Goal: Task Accomplishment & Management: Use online tool/utility

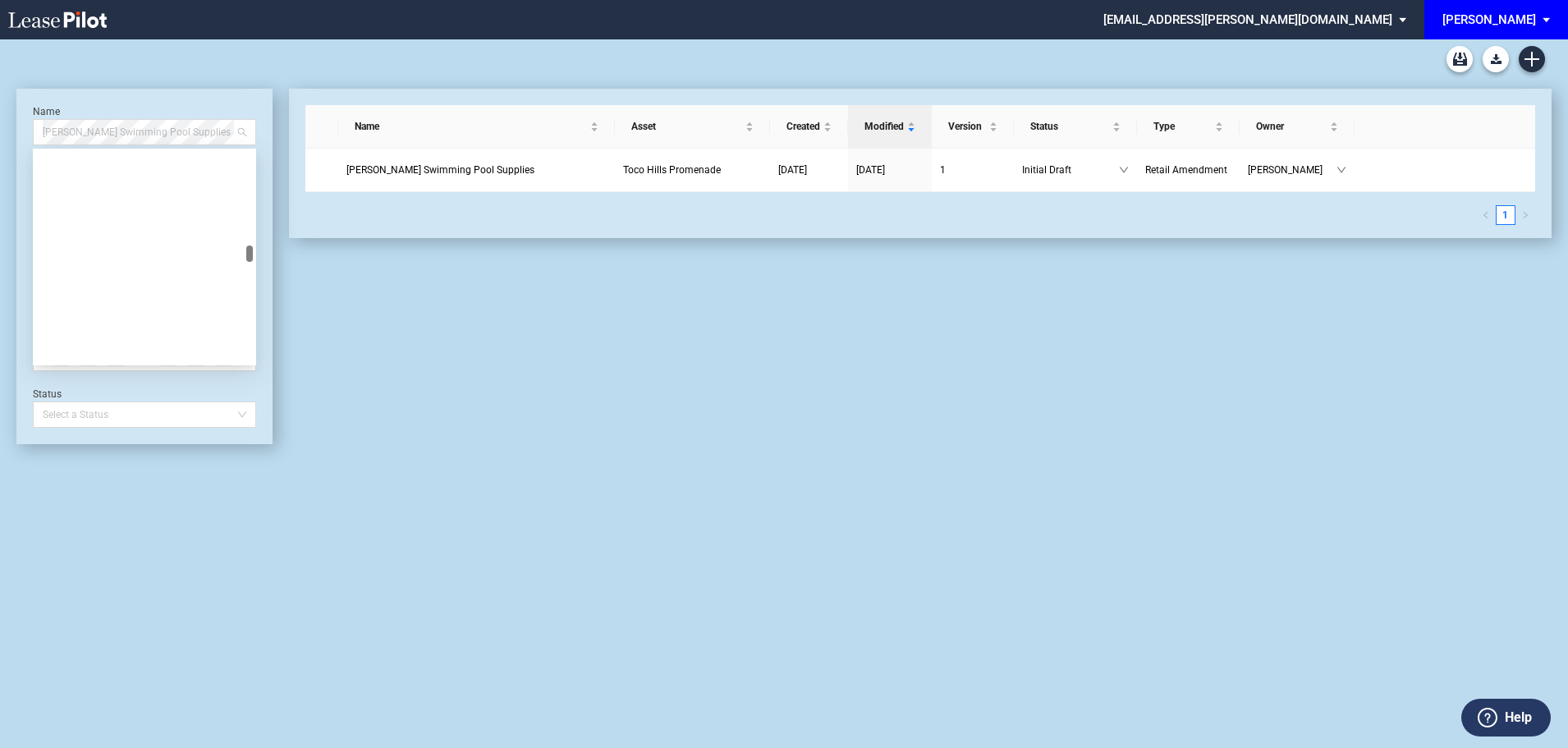
drag, startPoint x: 204, startPoint y: 133, endPoint x: -111, endPoint y: 109, distance: 315.9
click at [0, 109] on html ".bocls-1{fill:#26354a;fill-rule:evenodd} Loading... × jjoyner@edens.com Setting…" at bounding box center [784, 374] width 1568 height 748
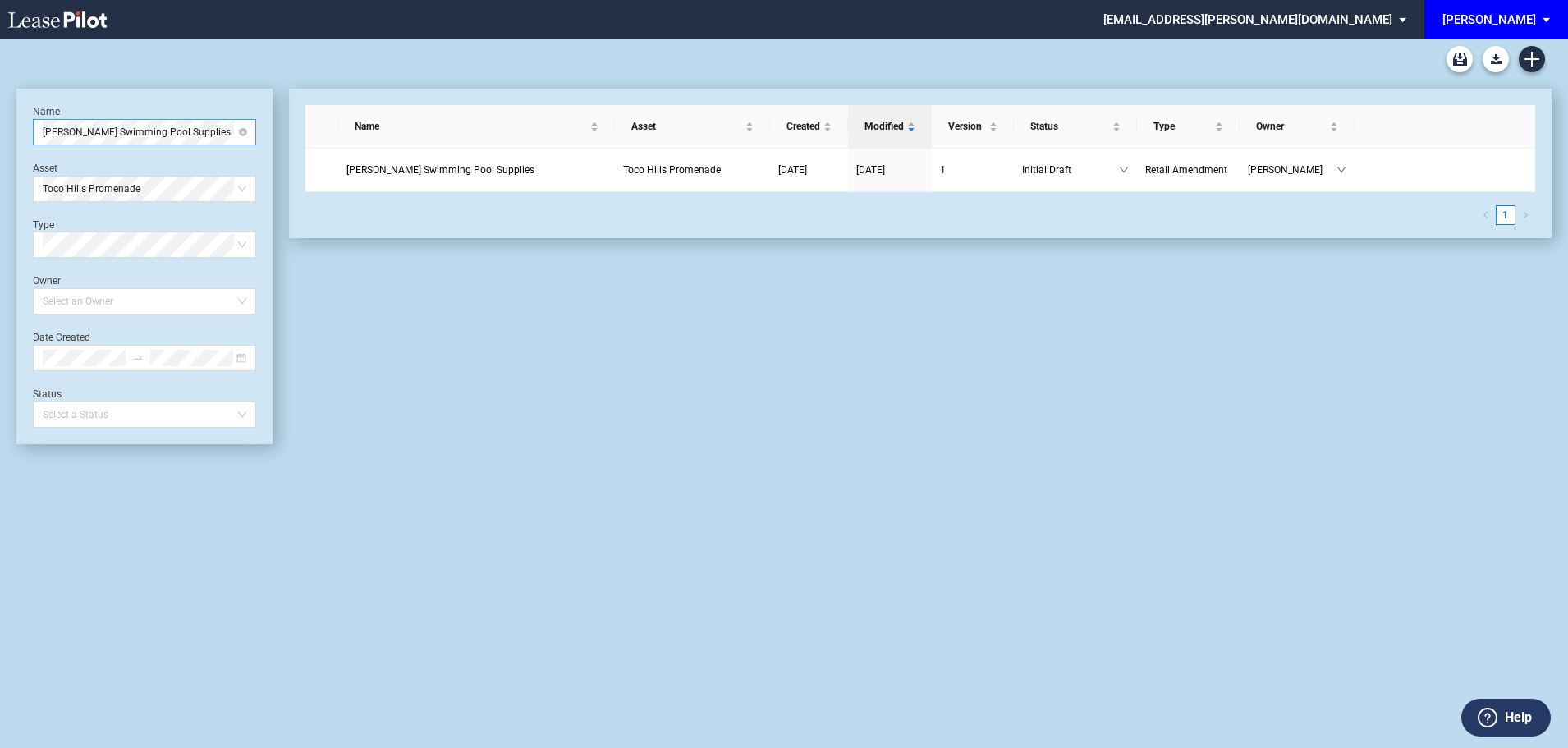
click at [99, 130] on span "Leslie’s Swimming Pool Supplies" at bounding box center [145, 133] width 204 height 25
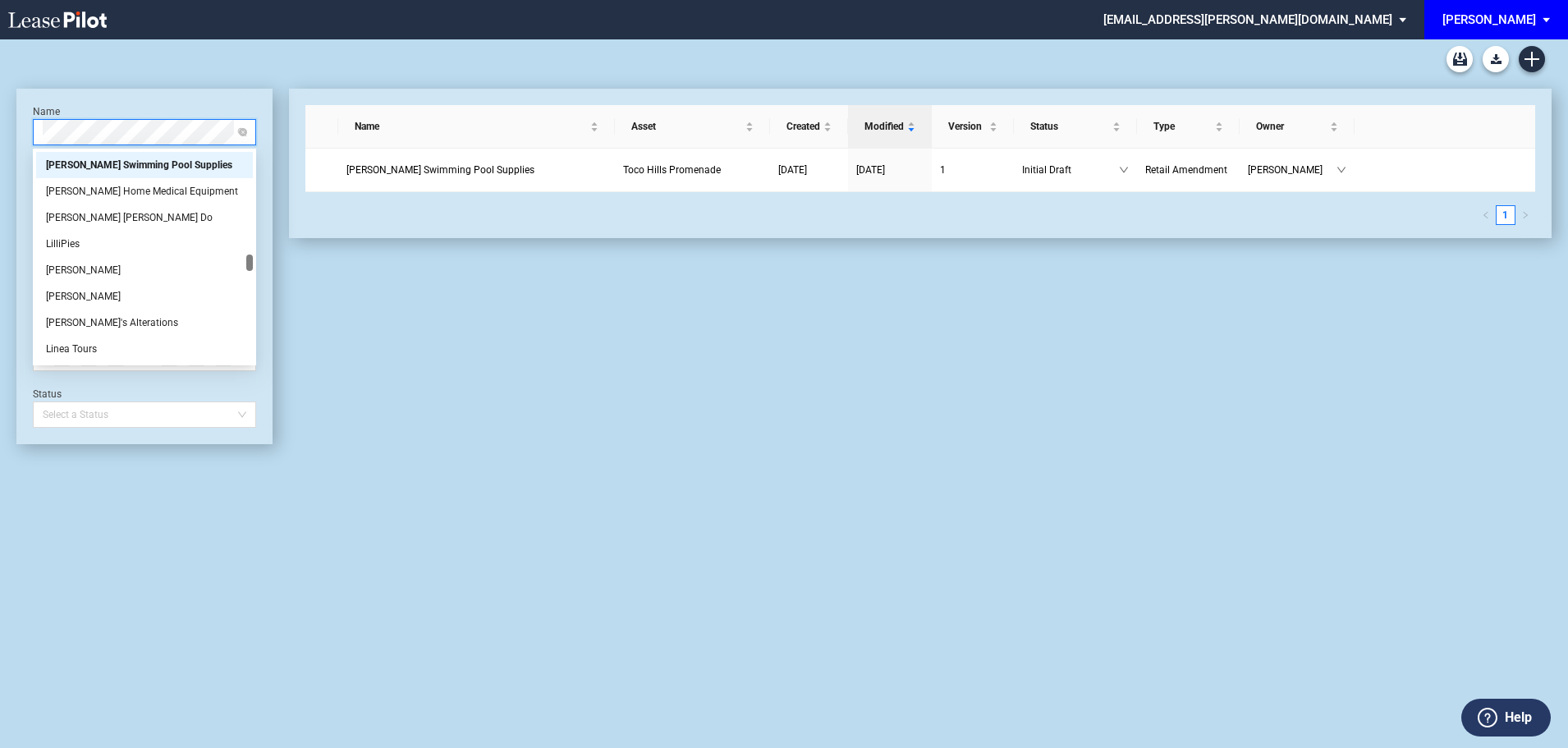
scroll to position [0, 0]
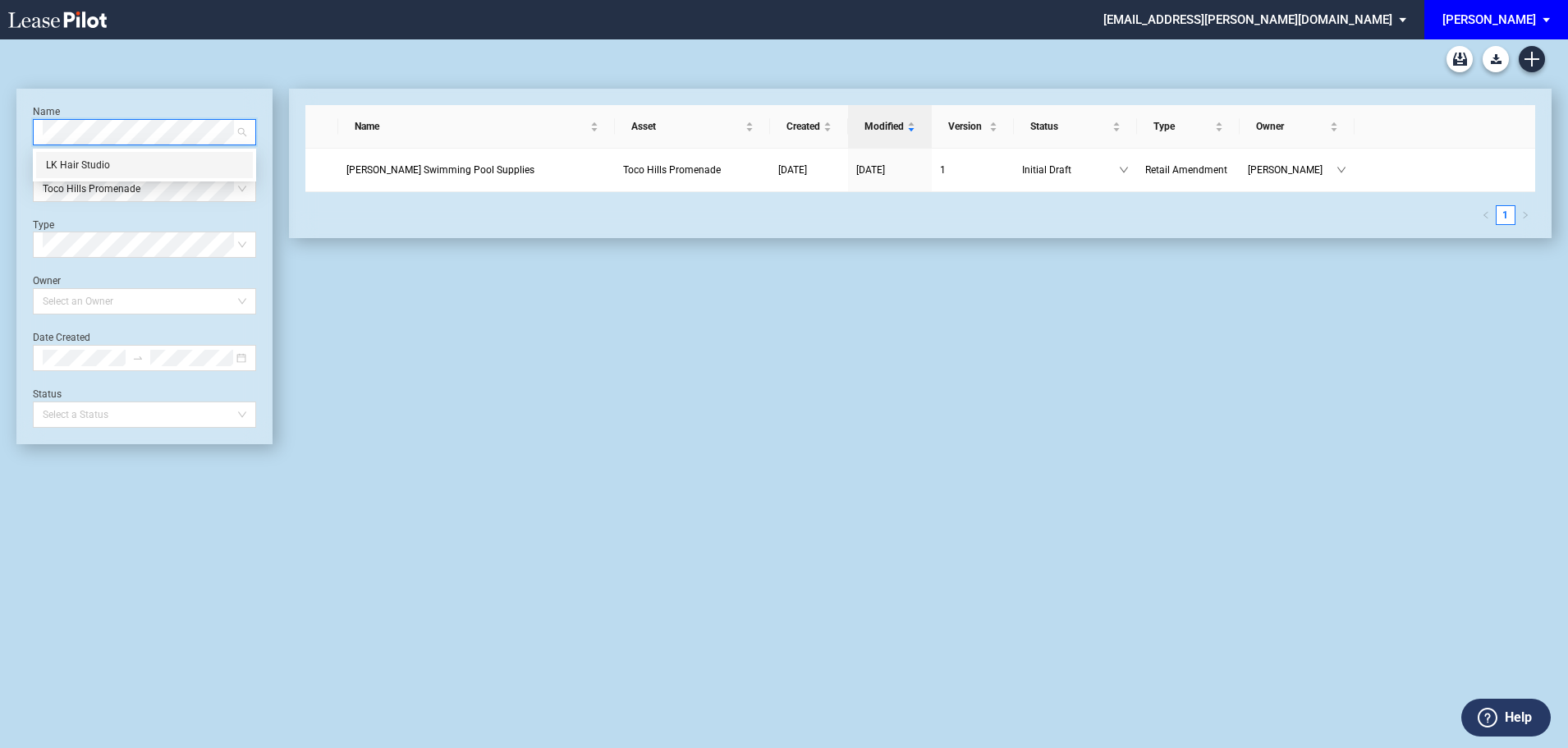
click at [106, 163] on div "LK Hair Studio" at bounding box center [145, 165] width 197 height 17
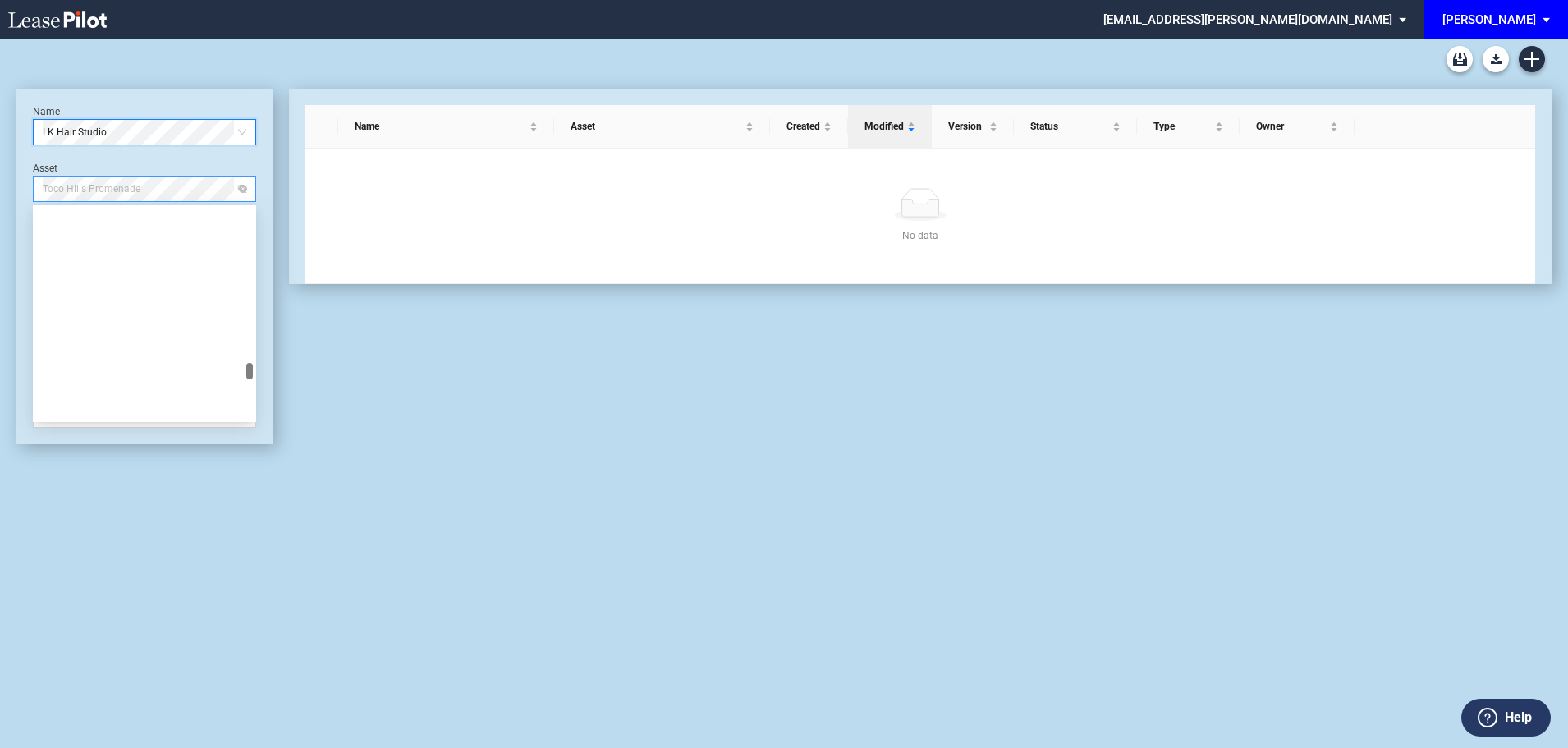
click at [160, 195] on span "Toco Hills Promenade" at bounding box center [145, 189] width 204 height 25
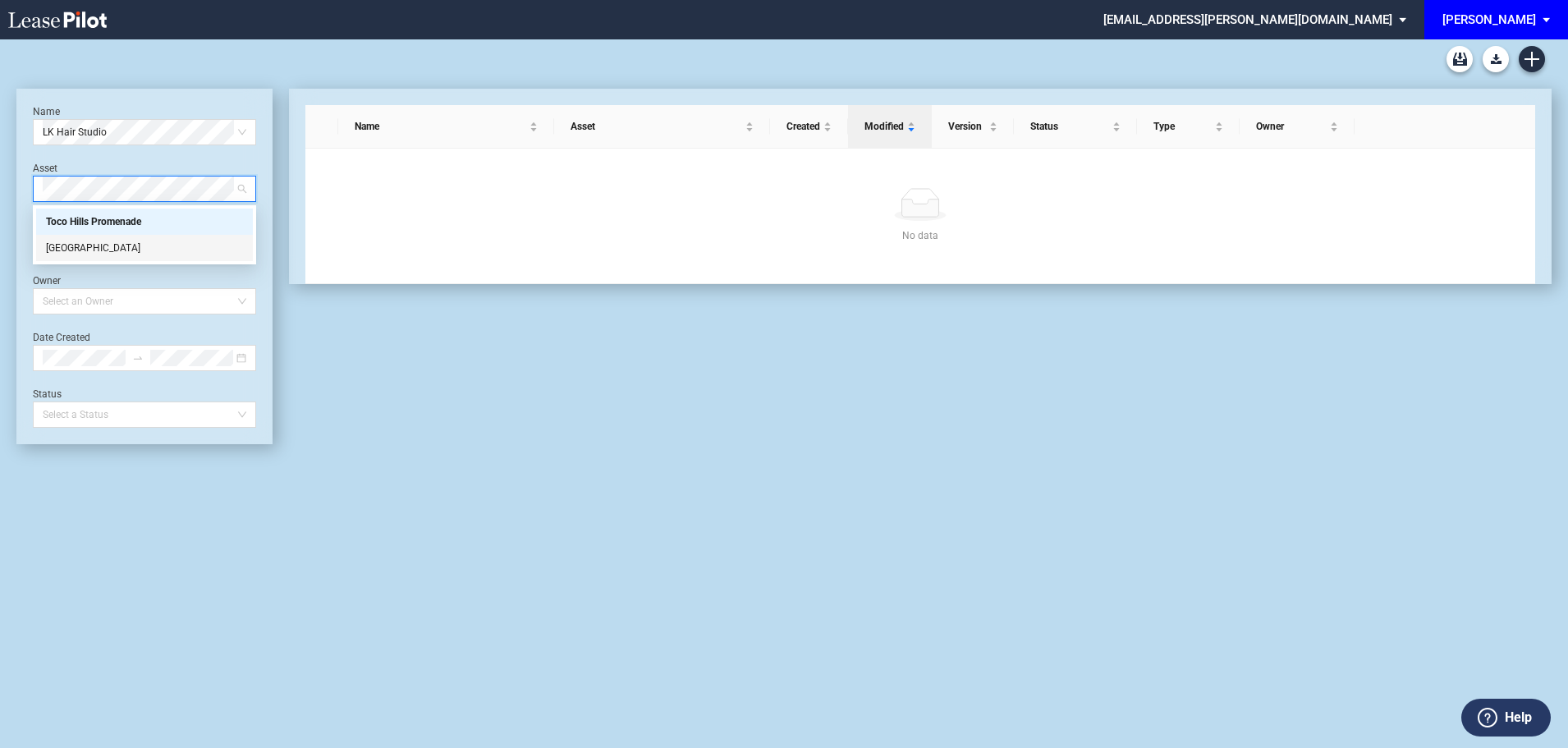
click at [147, 249] on div "[GEOGRAPHIC_DATA]" at bounding box center [145, 248] width 197 height 17
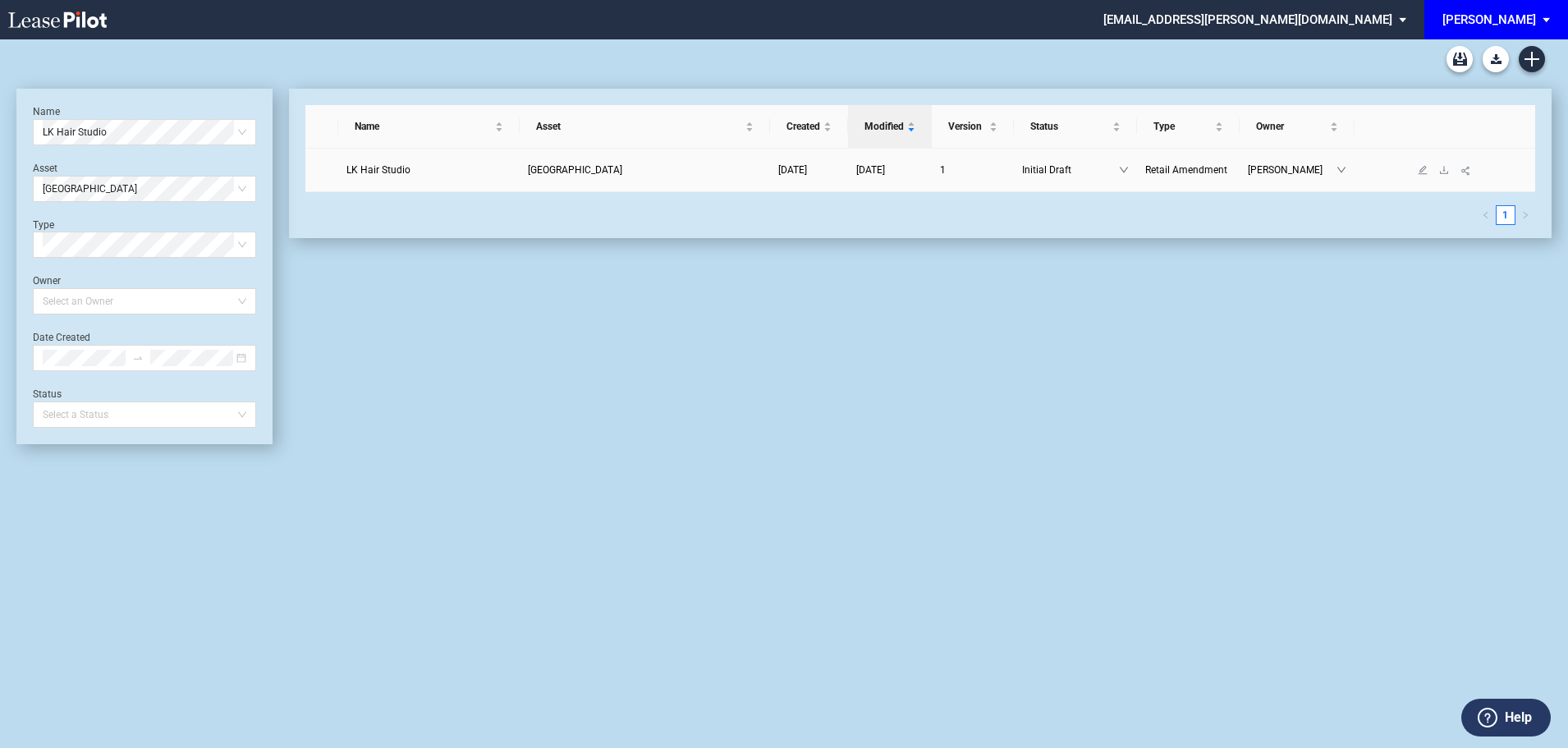
click at [383, 171] on span "LK Hair Studio" at bounding box center [378, 170] width 64 height 12
click at [1533, 51] on link "Create new document" at bounding box center [1532, 60] width 26 height 27
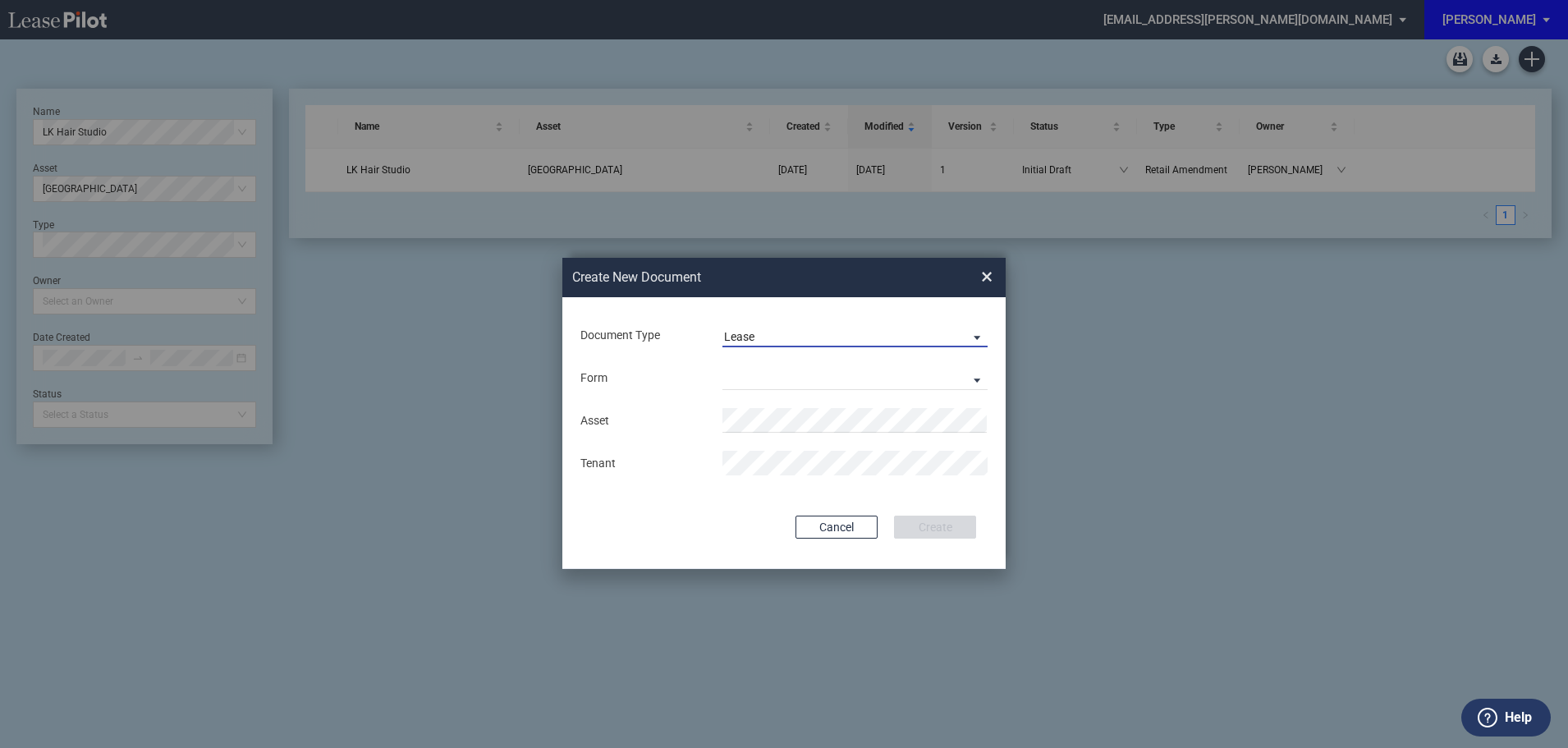
click at [773, 331] on span "Lease" at bounding box center [841, 338] width 236 height 17
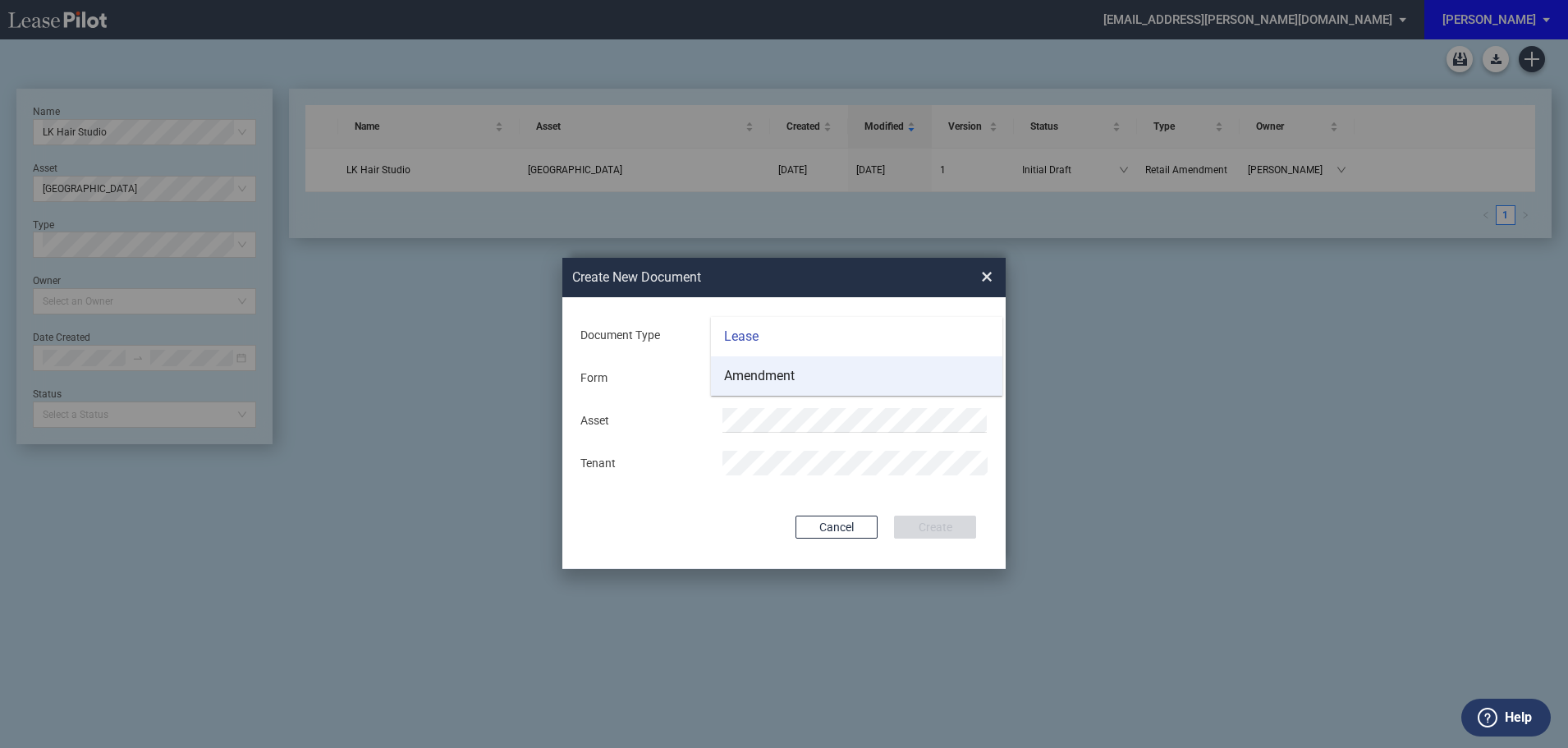
click at [772, 369] on div "Amendment" at bounding box center [758, 376] width 70 height 18
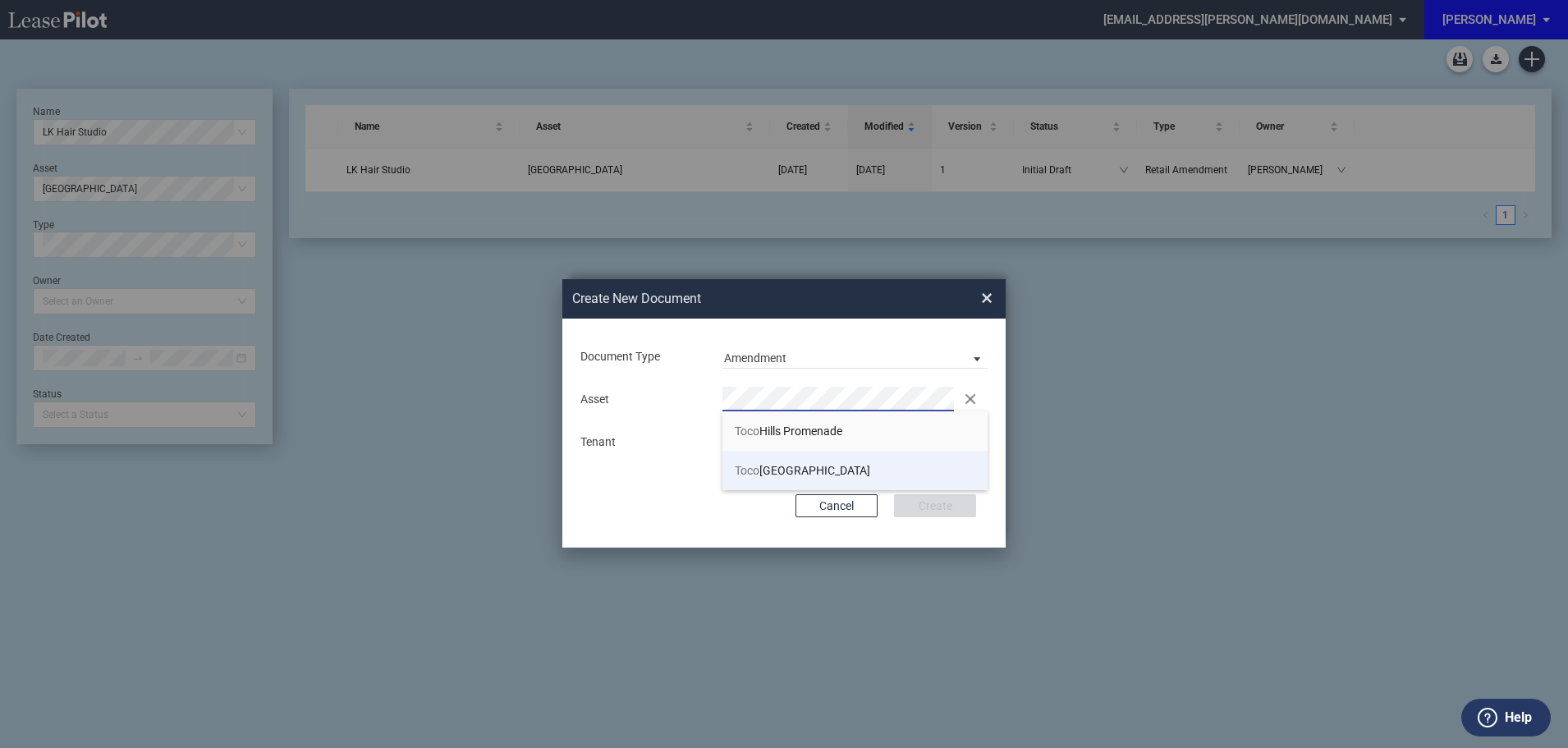
click at [837, 466] on span "Toco Hills Shopping Center" at bounding box center [802, 471] width 136 height 13
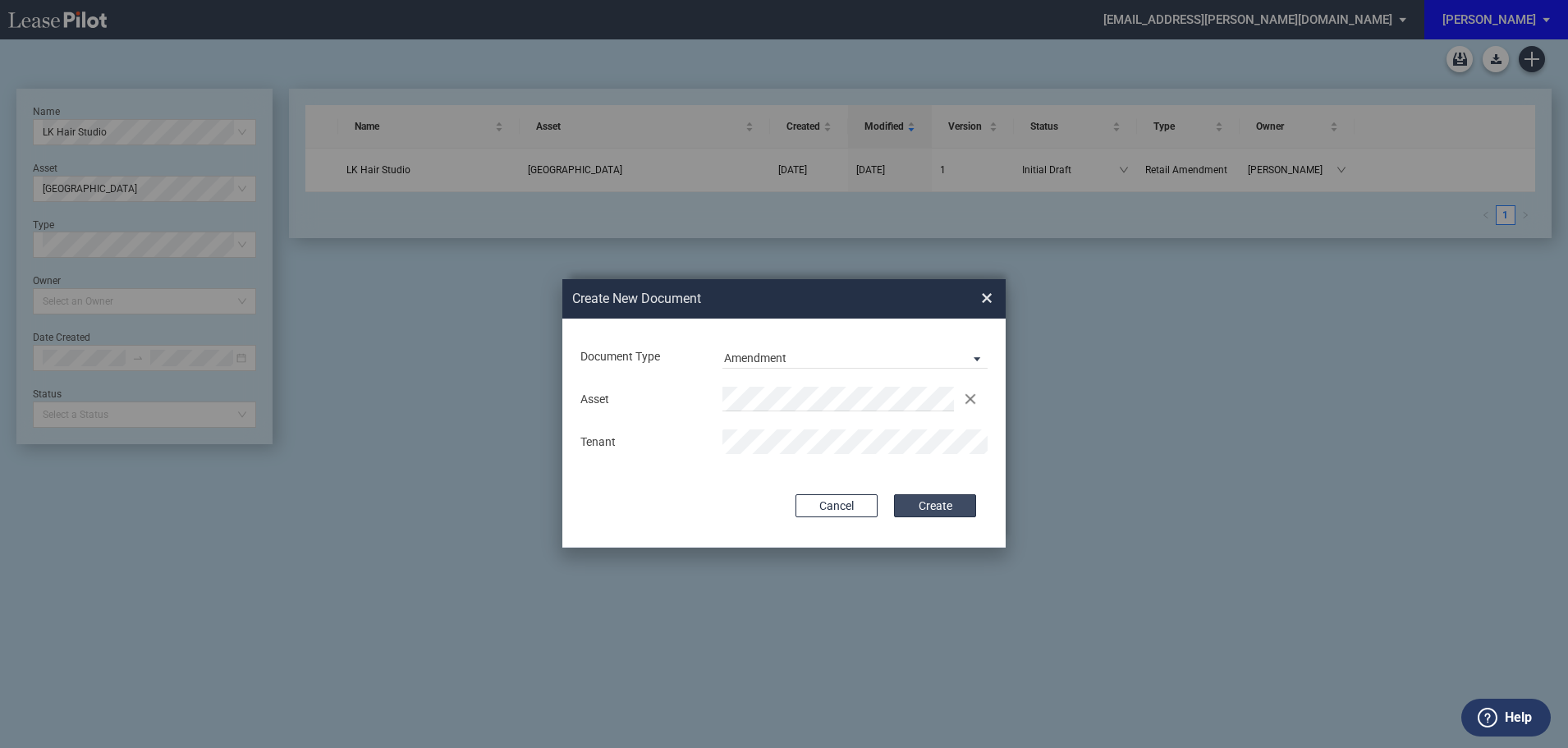
click at [946, 501] on button "Create" at bounding box center [935, 506] width 82 height 23
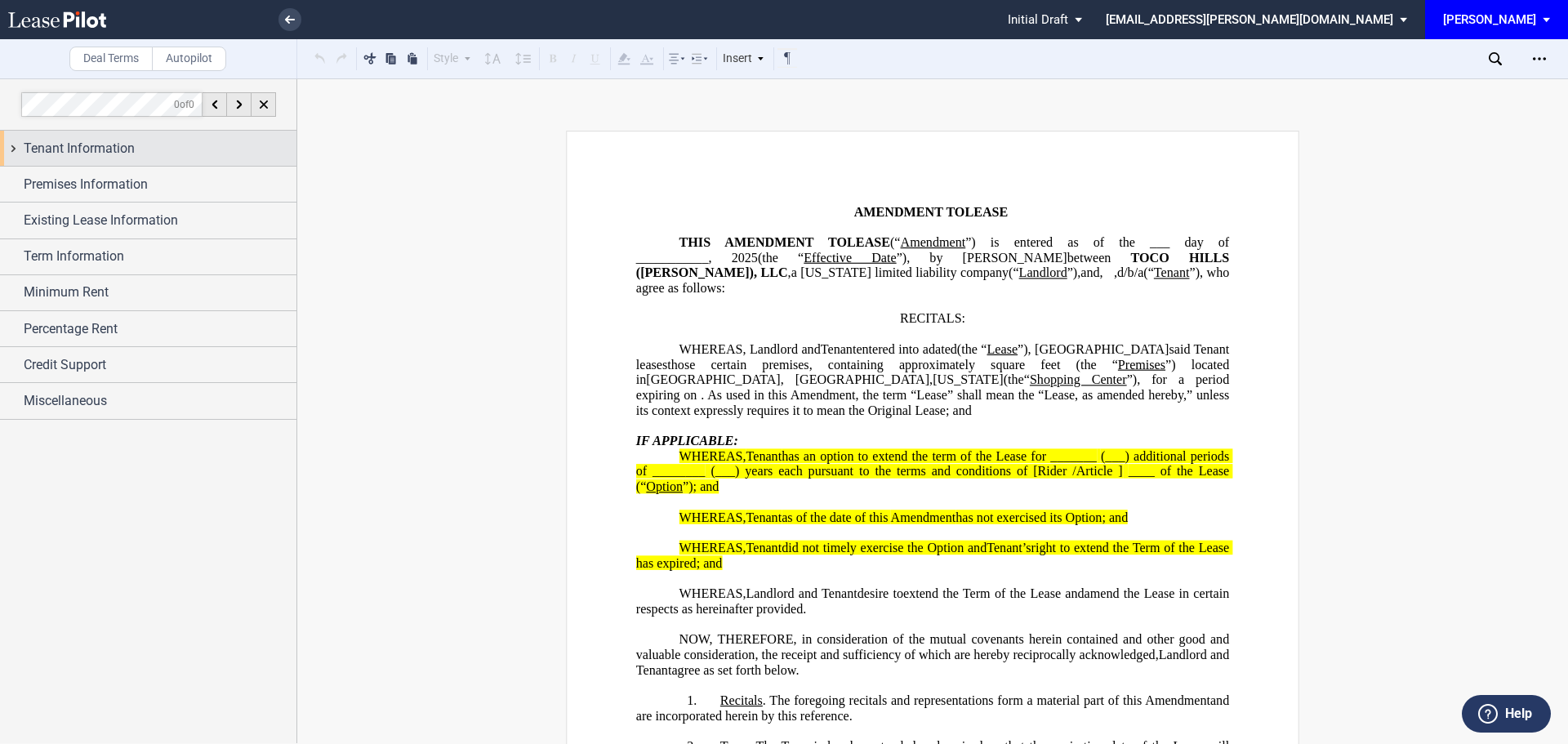
click at [123, 143] on span "Tenant Information" at bounding box center [79, 149] width 111 height 20
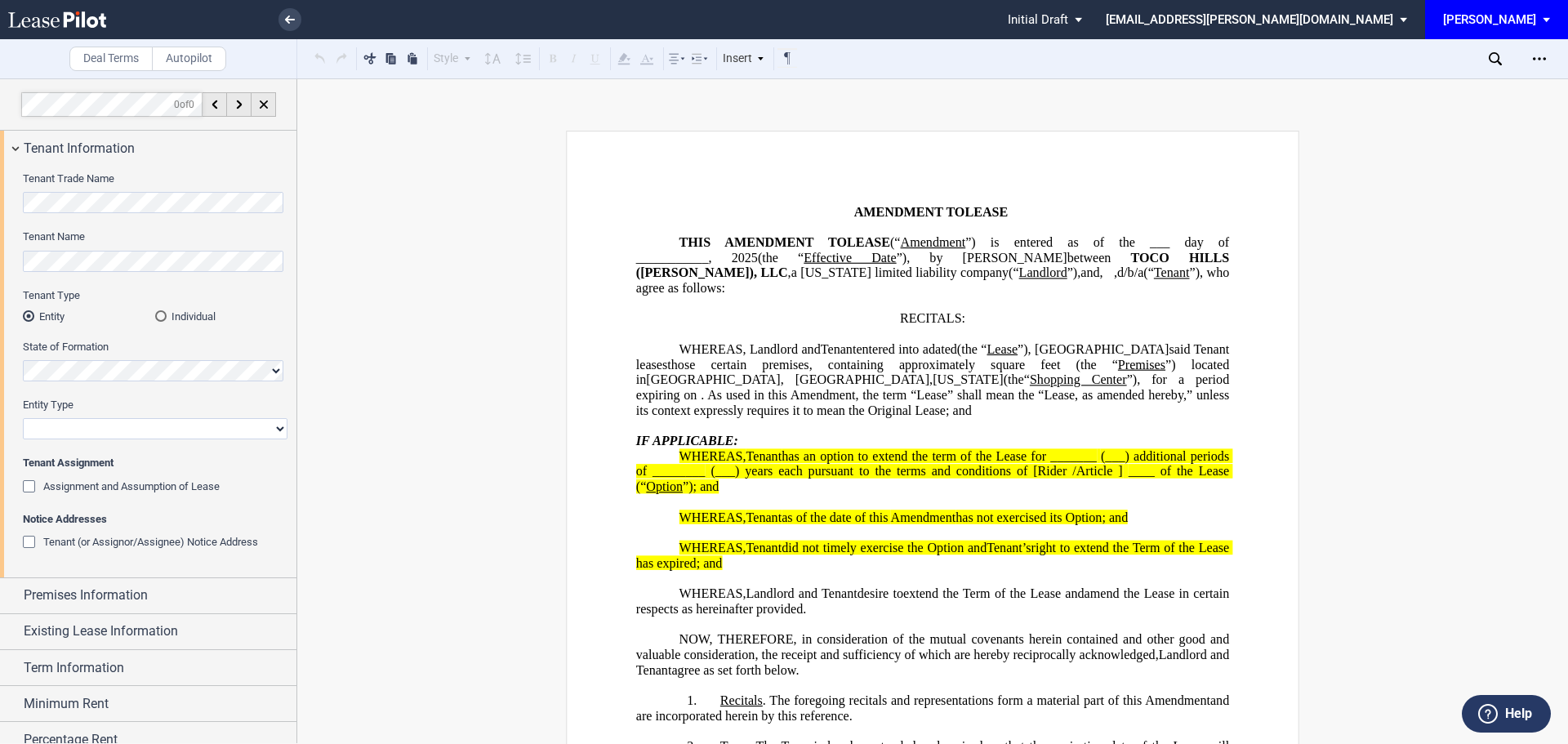
scroll to position [87, 0]
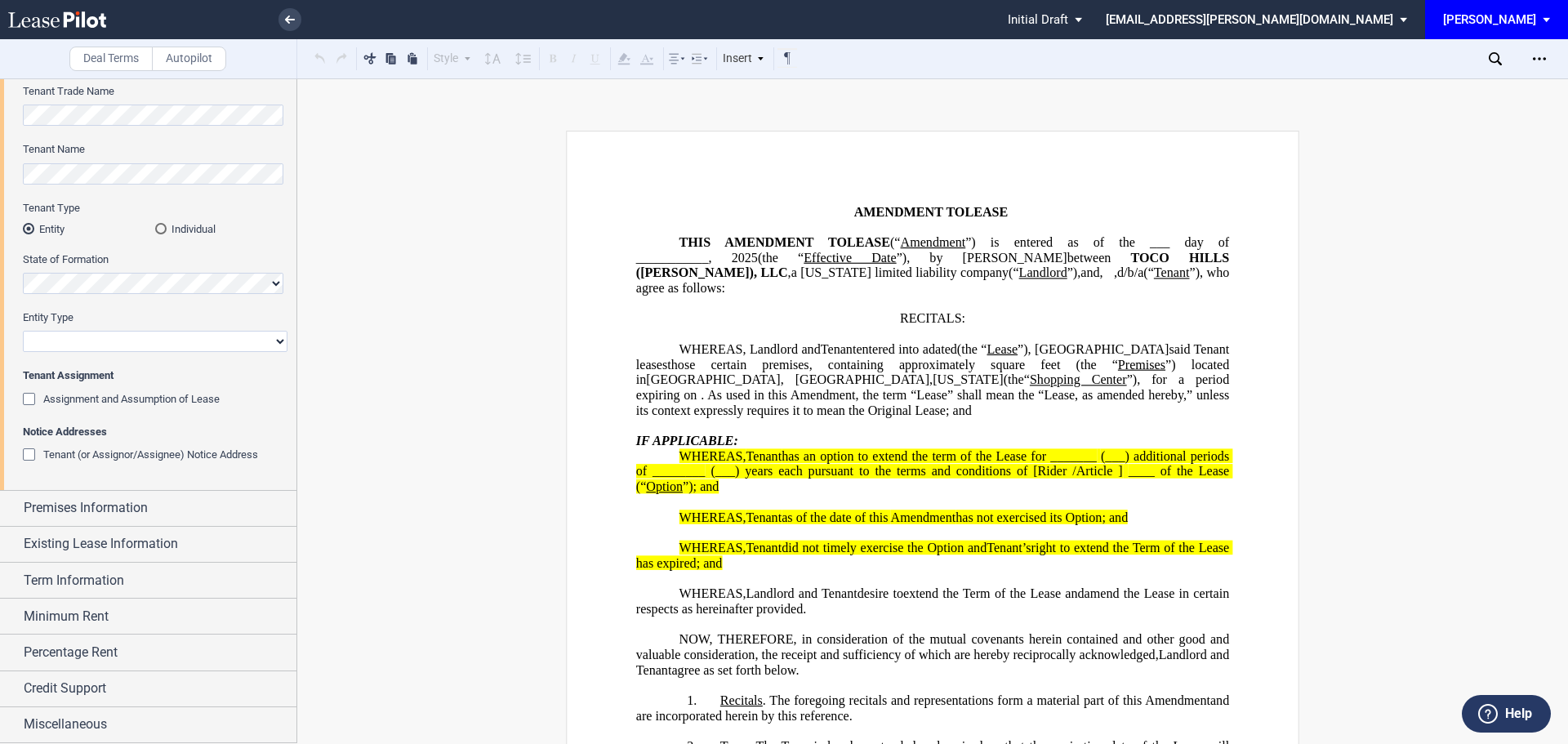
click at [27, 399] on div "Assignment and Assumption of Lease" at bounding box center [31, 401] width 16 height 16
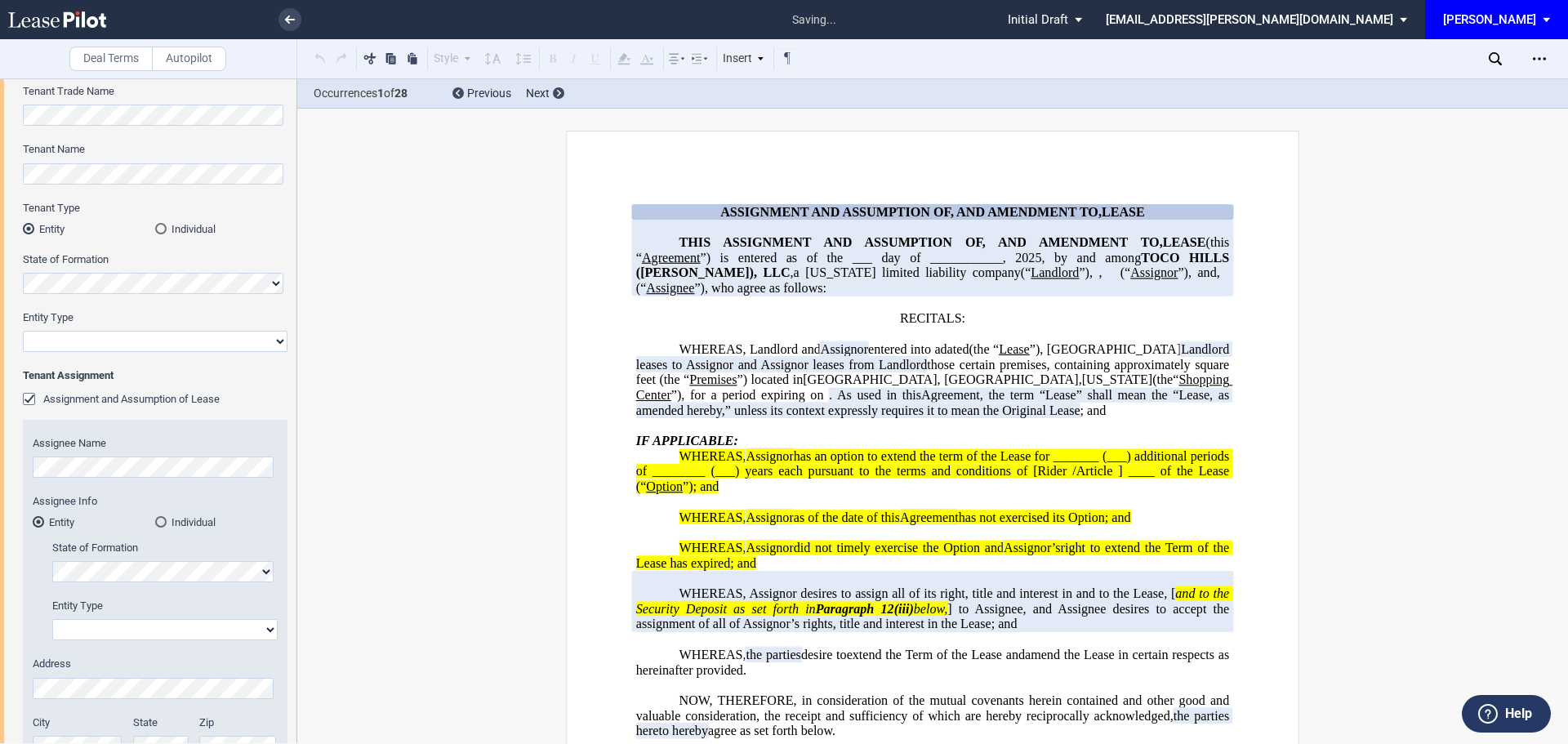
scroll to position [414, 0]
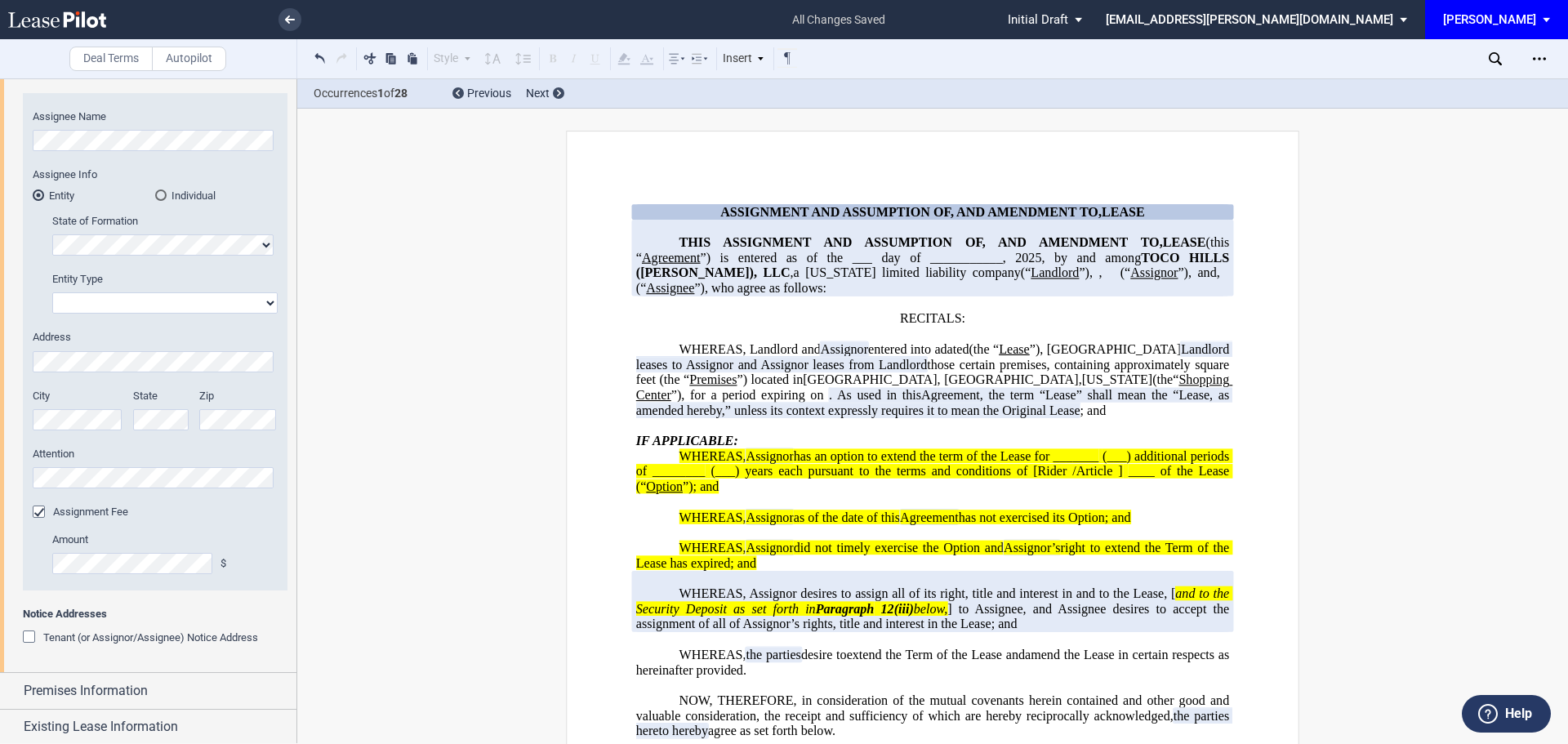
click at [30, 634] on div "Tenant (or Assignor/Assignee) Notice Address" at bounding box center [31, 639] width 16 height 16
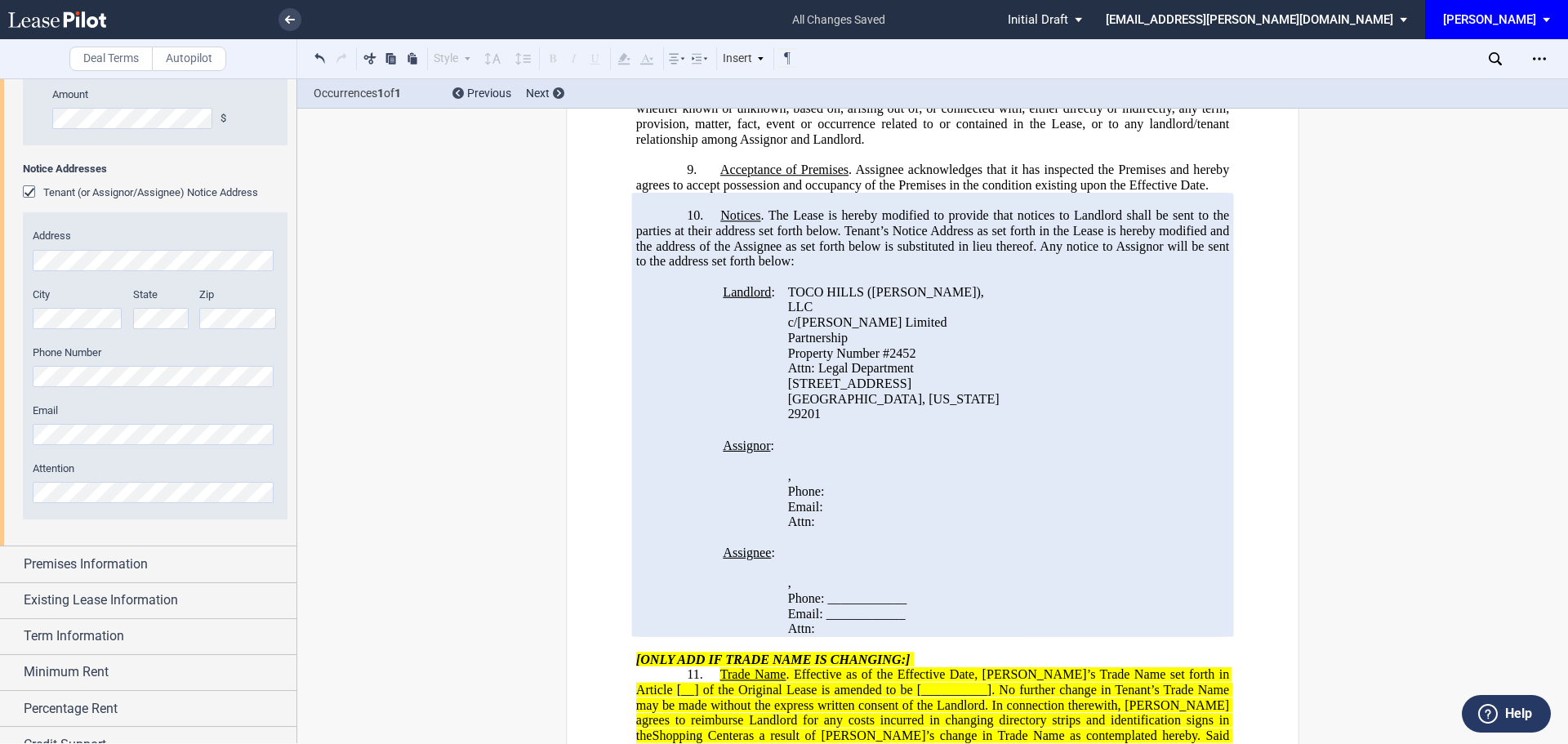
scroll to position [915, 0]
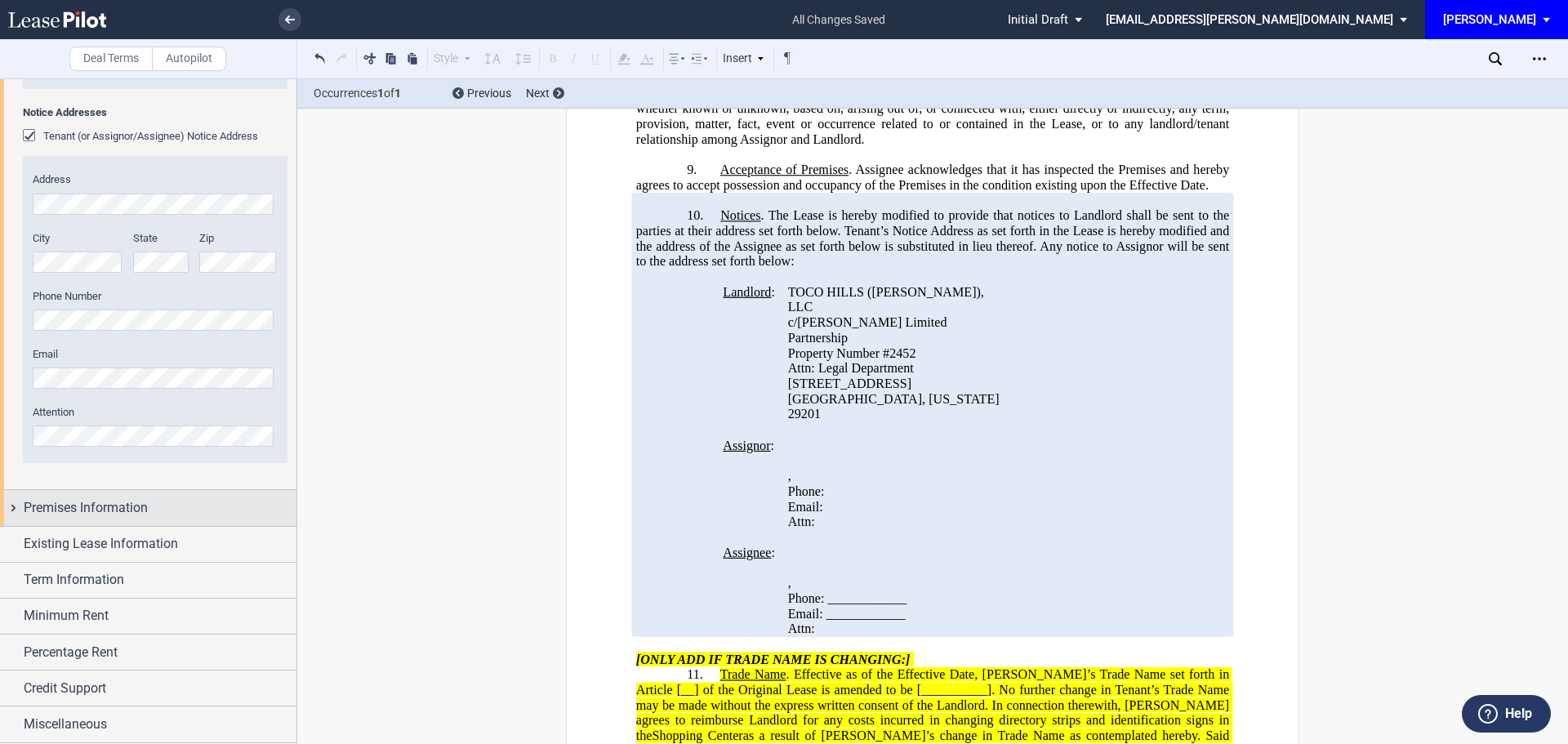
click at [124, 509] on span "Premises Information" at bounding box center [86, 508] width 124 height 20
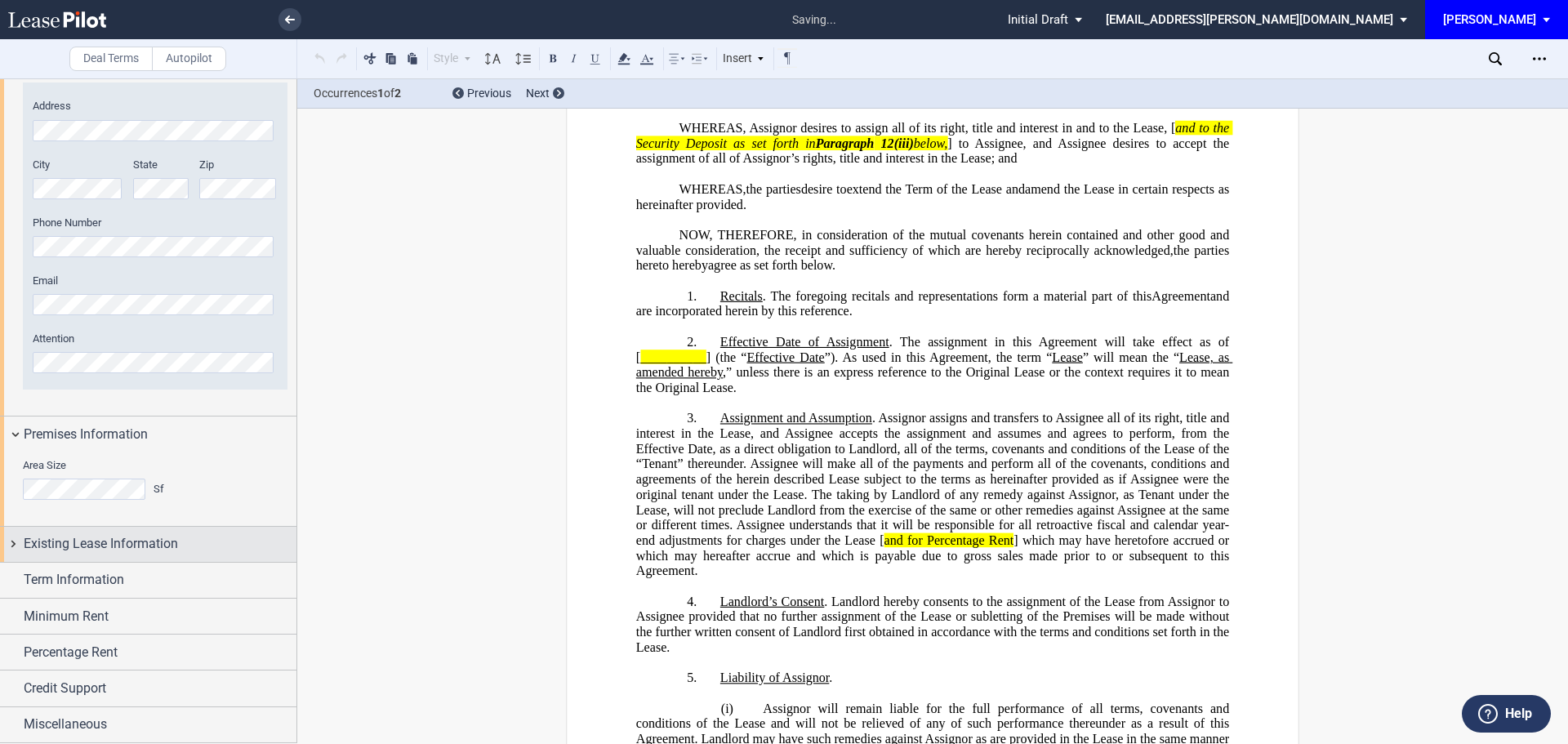
scroll to position [20, 0]
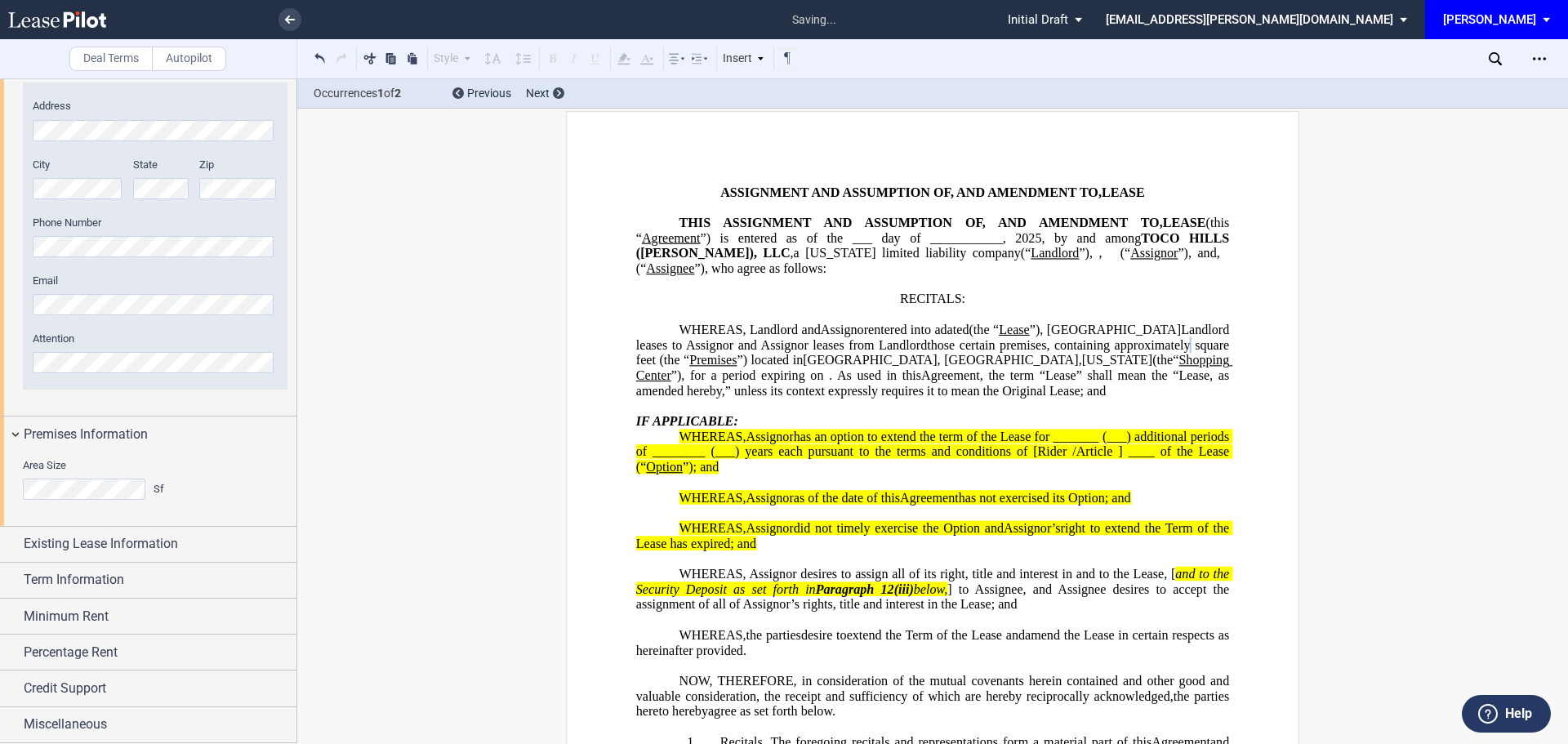
click at [0, 486] on html ".bocls-1{fill:#26354a;fill-rule:evenodd} Loading... × saving... Pending... Pend…" at bounding box center [784, 372] width 1568 height 744
click at [124, 548] on span "Existing Lease Information" at bounding box center [101, 544] width 154 height 20
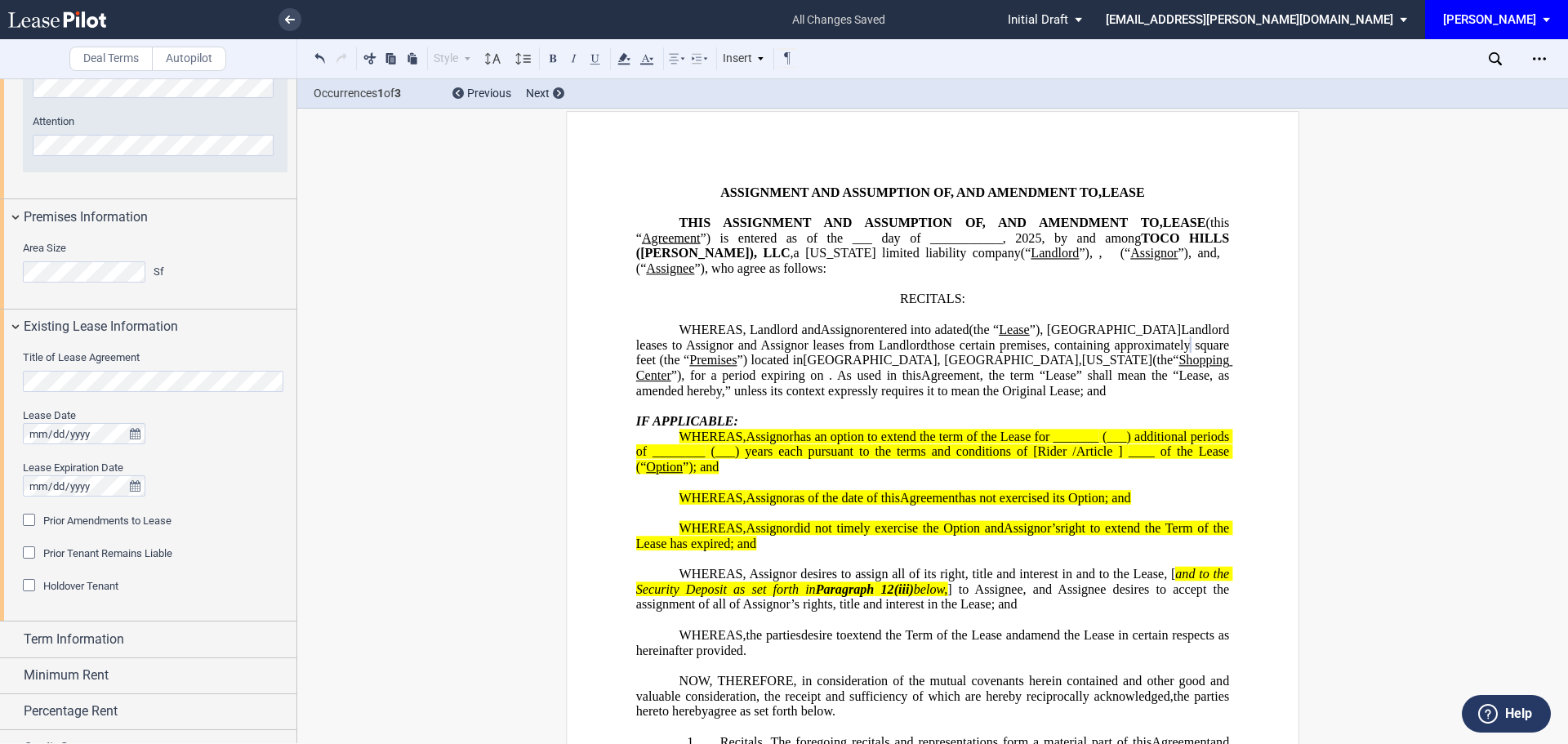
scroll to position [1266, 0]
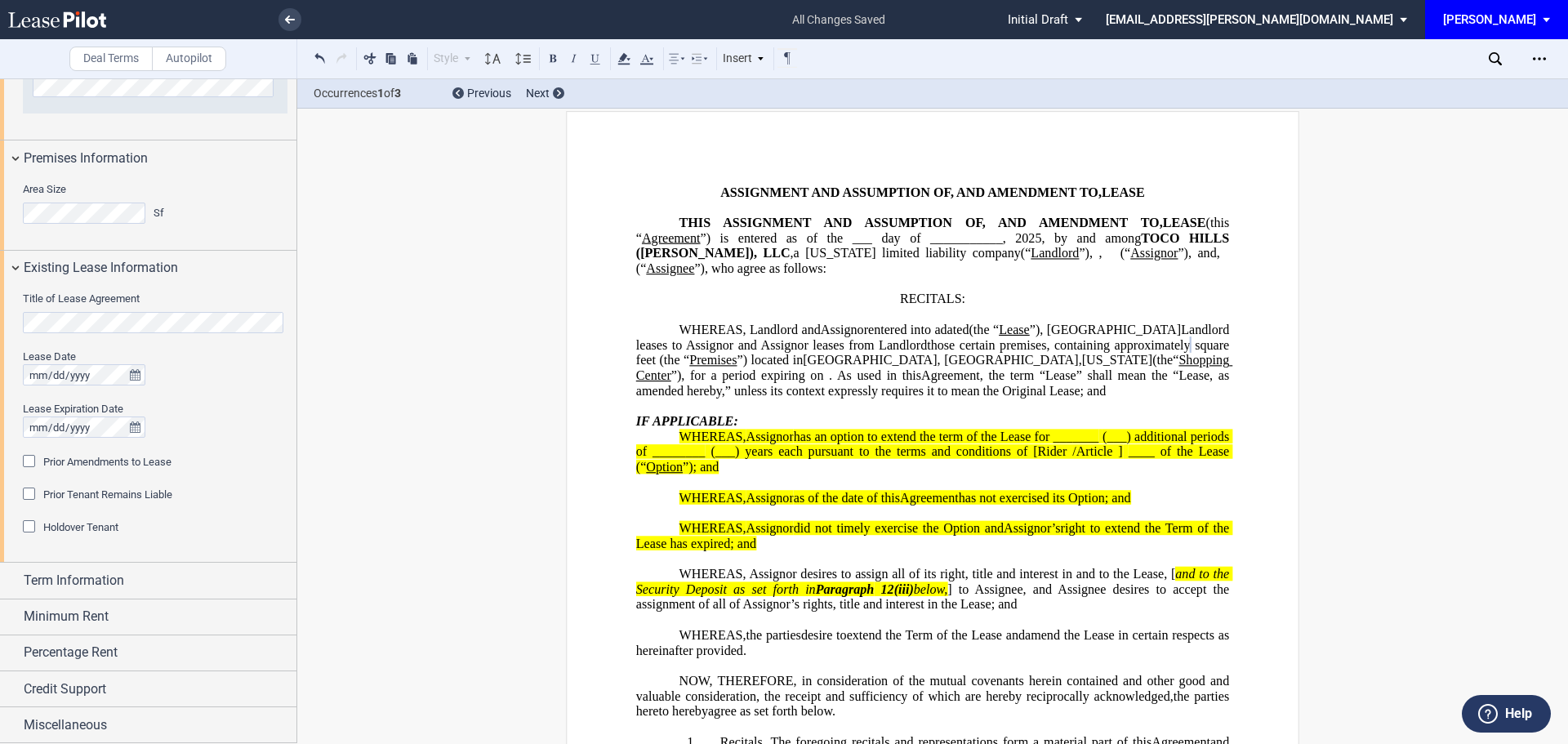
click at [29, 461] on div "Prior Amendments to Lease" at bounding box center [31, 463] width 16 height 16
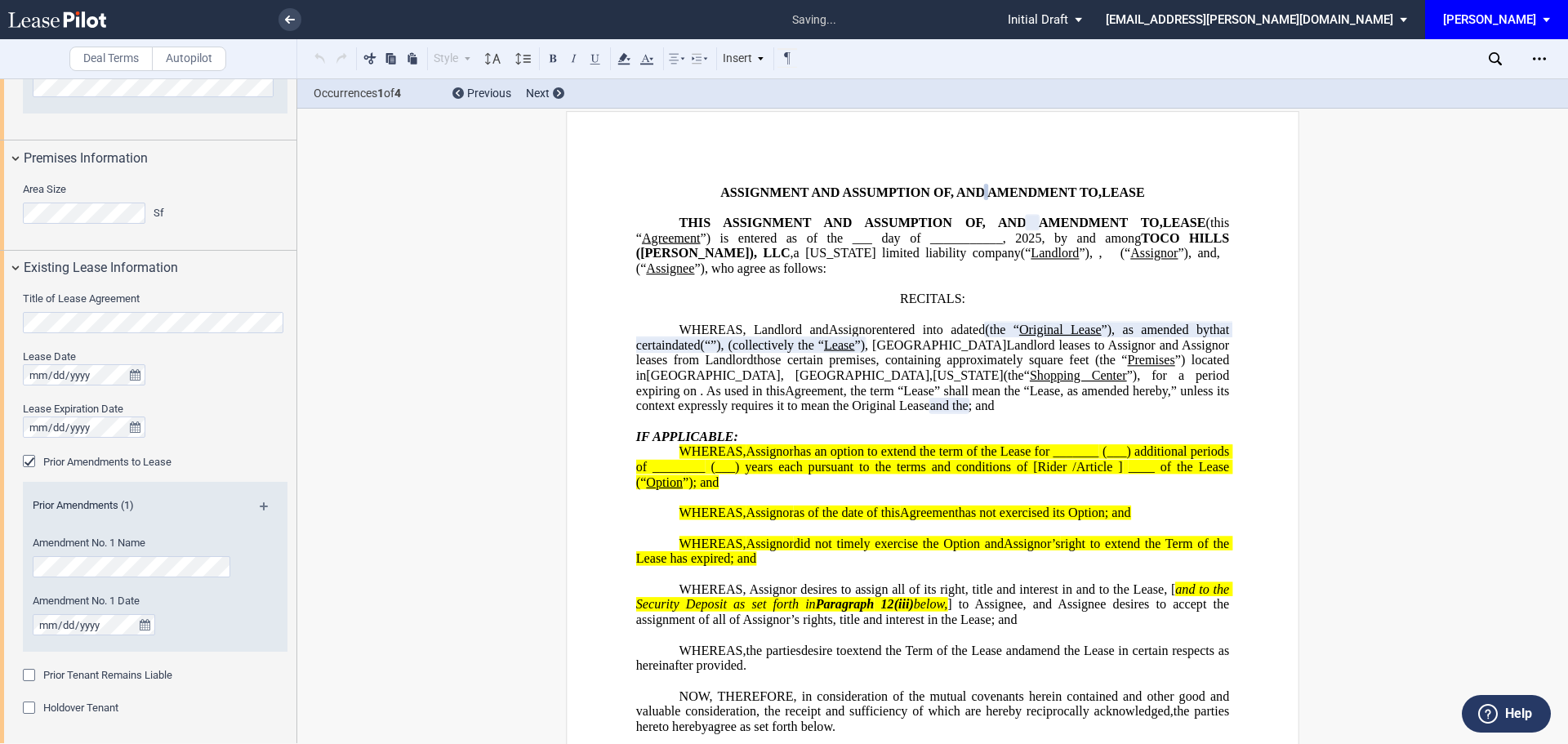
scroll to position [1447, 0]
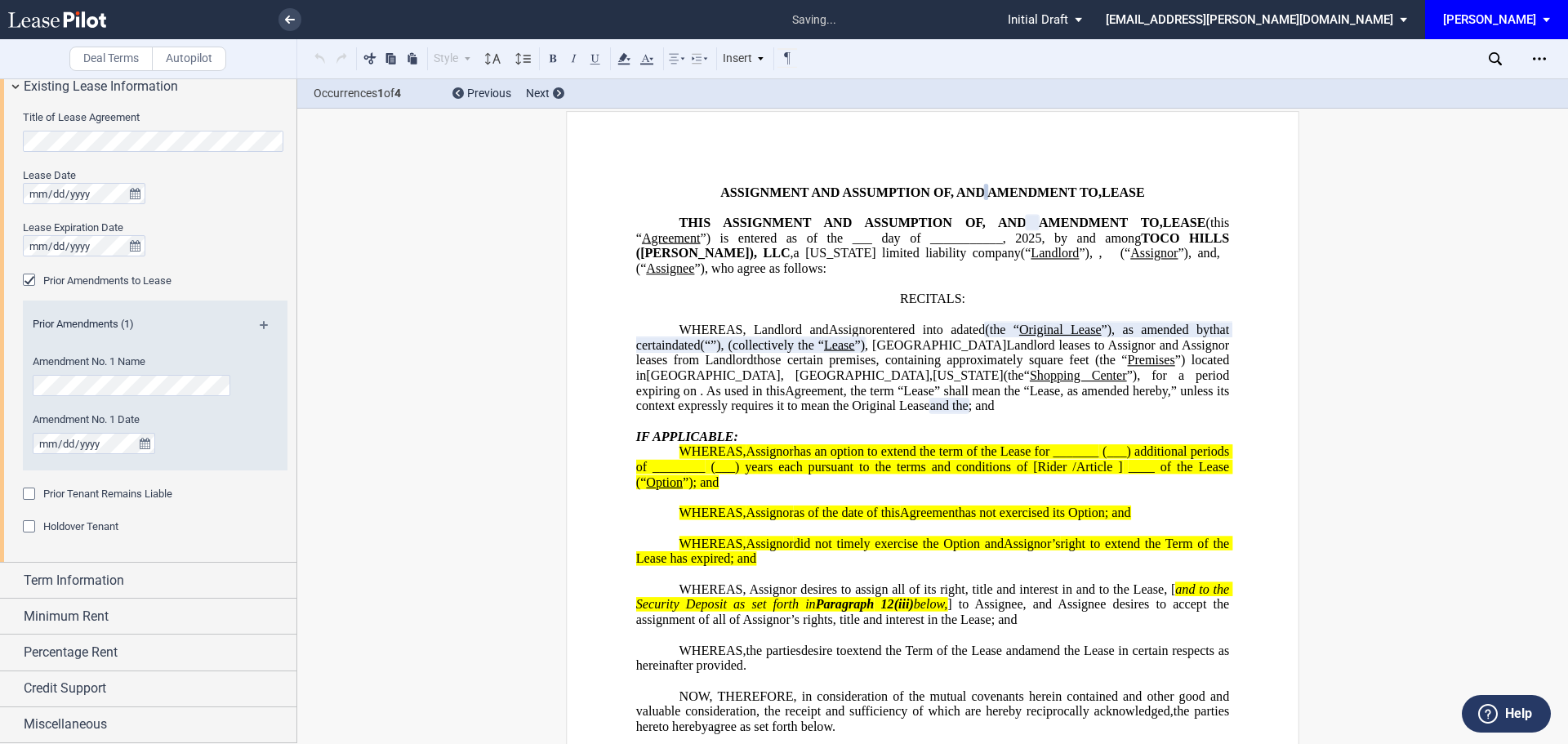
click at [30, 493] on div "Prior Tenant Remains Liable" at bounding box center [31, 496] width 16 height 16
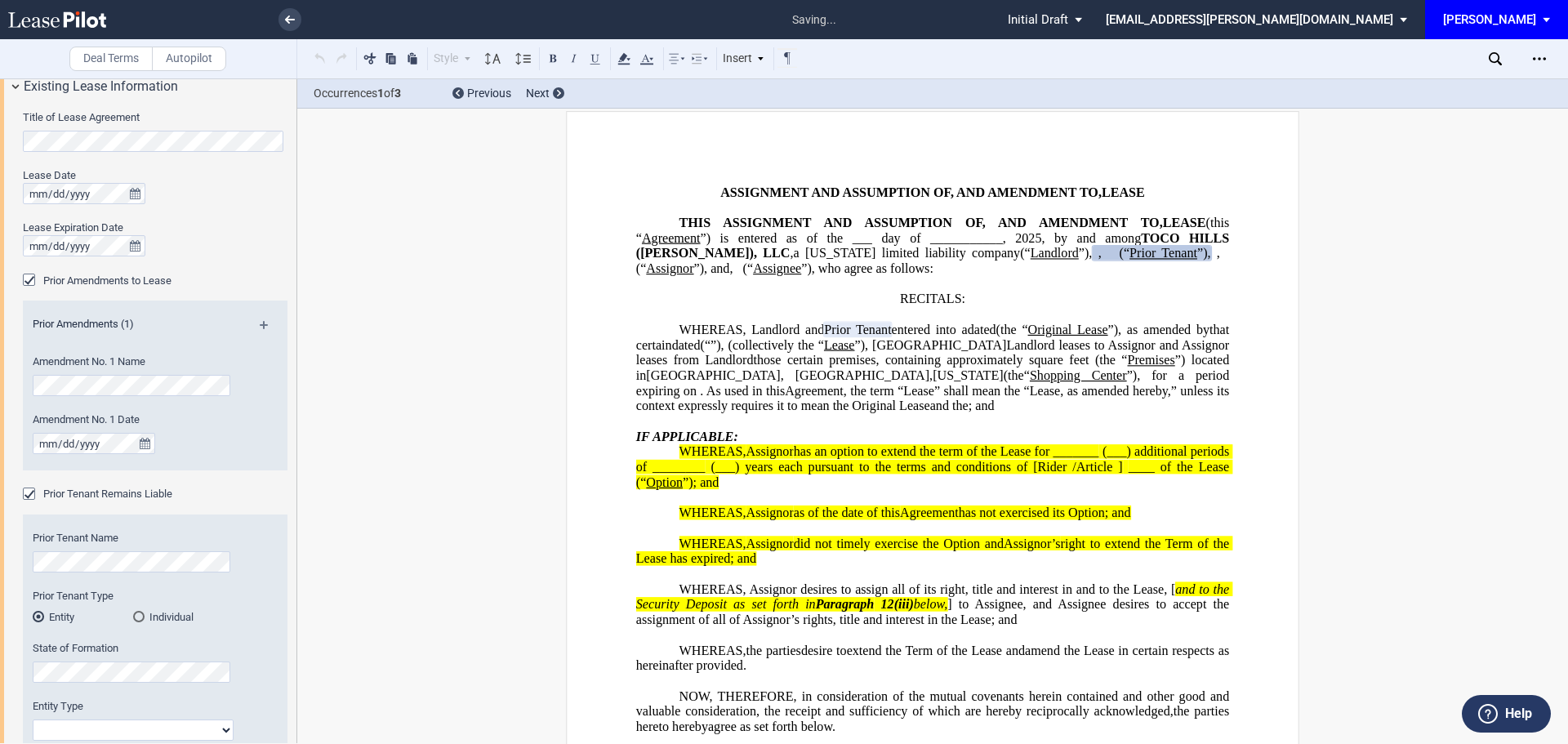
scroll to position [1528, 0]
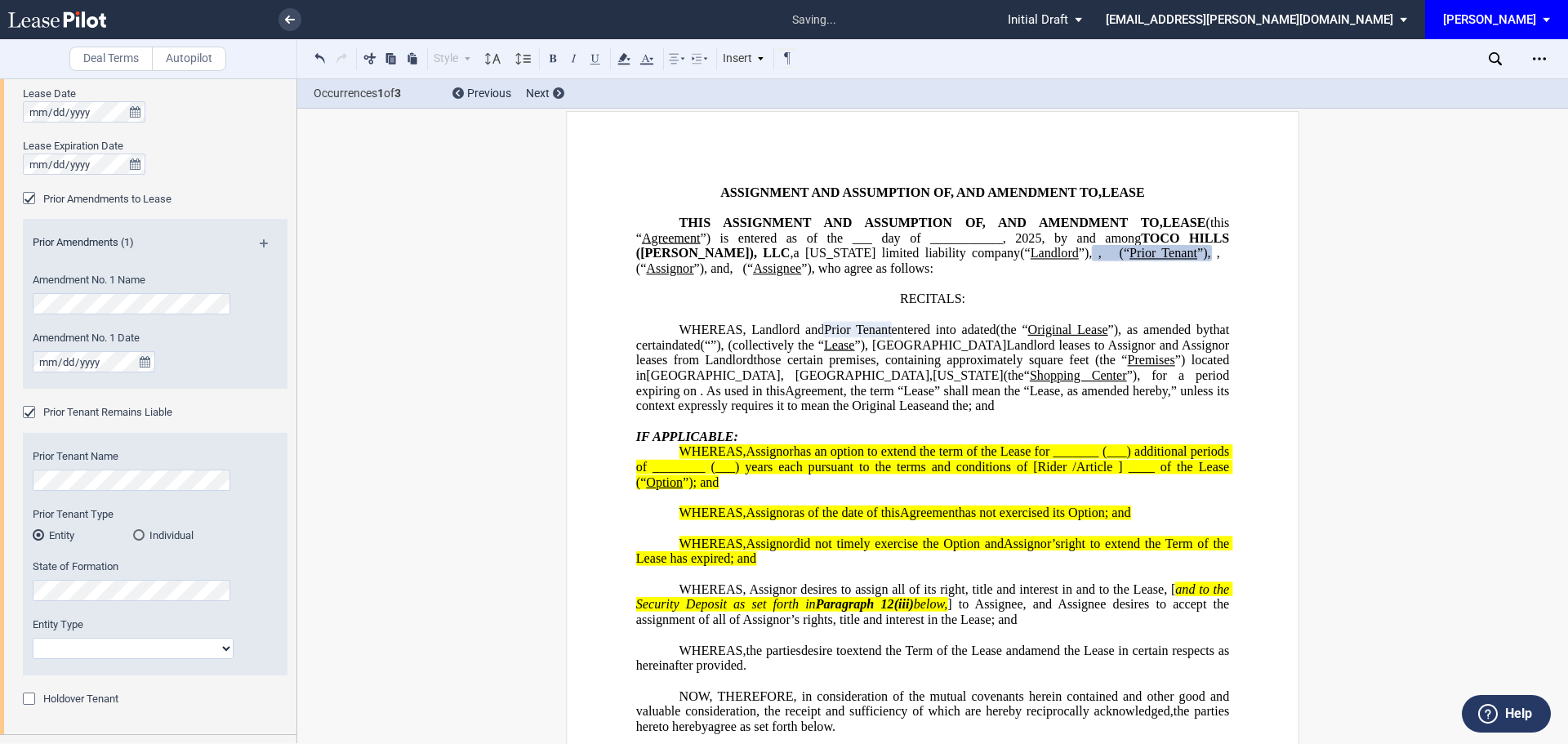
drag, startPoint x: 32, startPoint y: 700, endPoint x: 47, endPoint y: 617, distance: 84.3
click at [32, 699] on div "Holdover Tenant" at bounding box center [31, 701] width 16 height 16
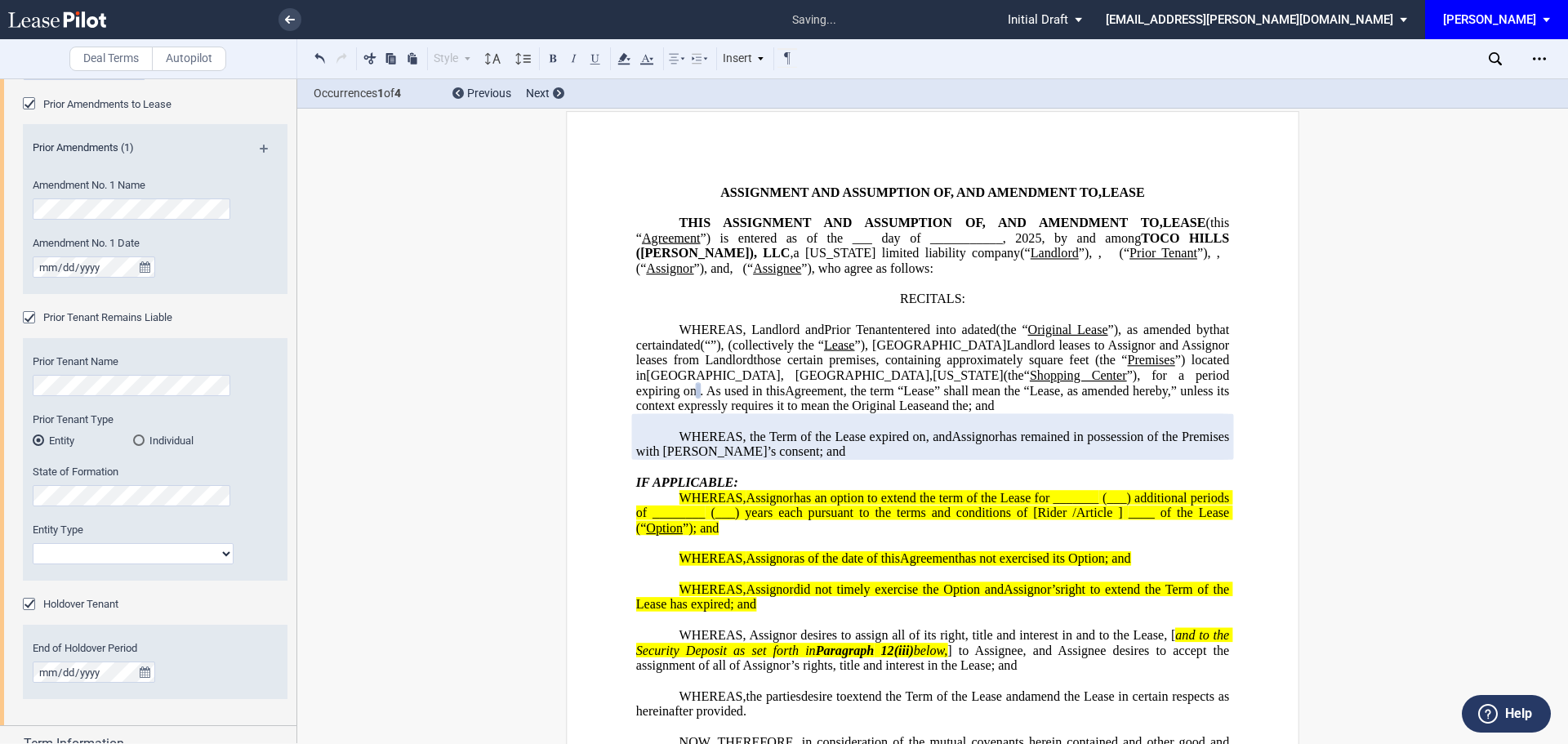
scroll to position [1786, 0]
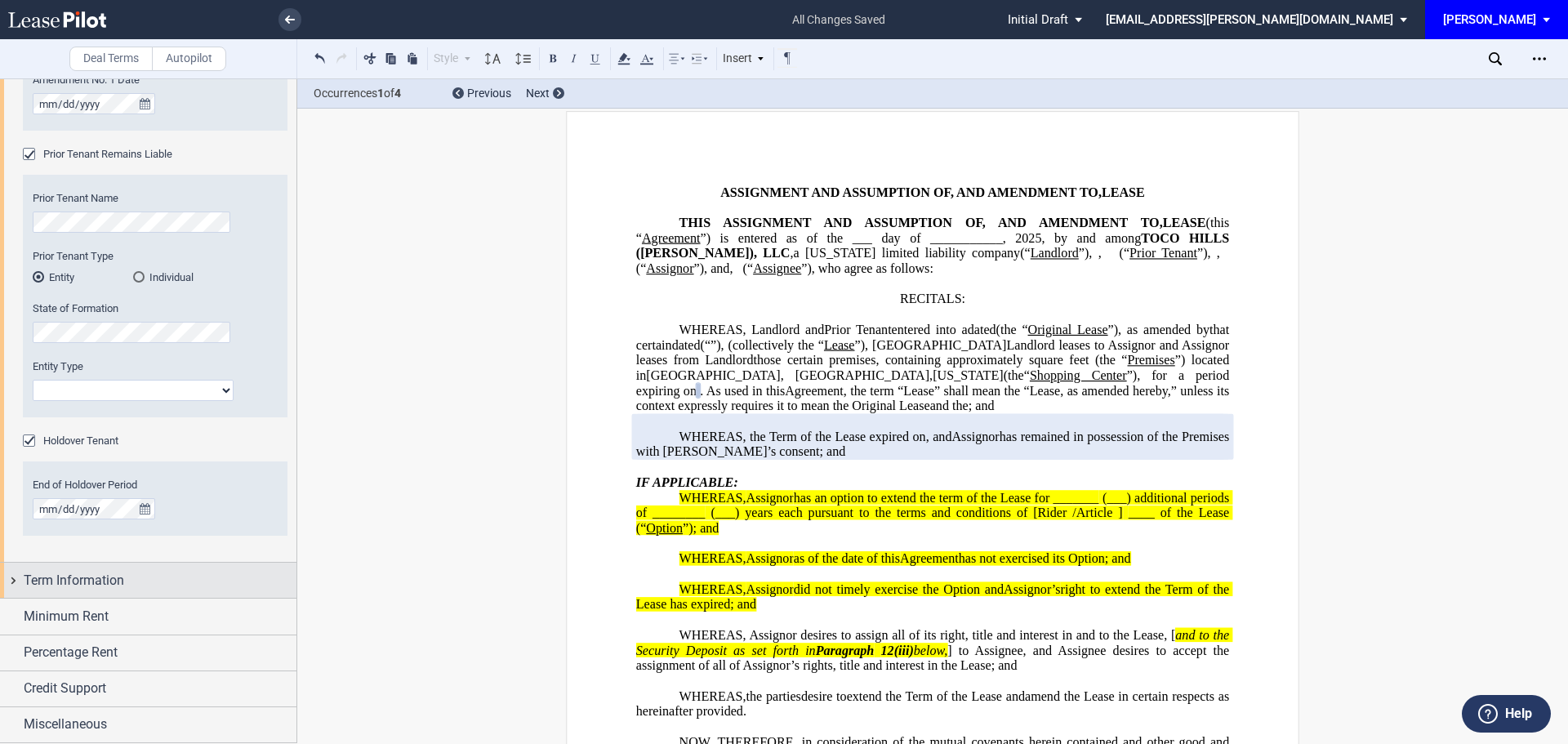
click at [100, 578] on span "Term Information" at bounding box center [74, 581] width 101 height 20
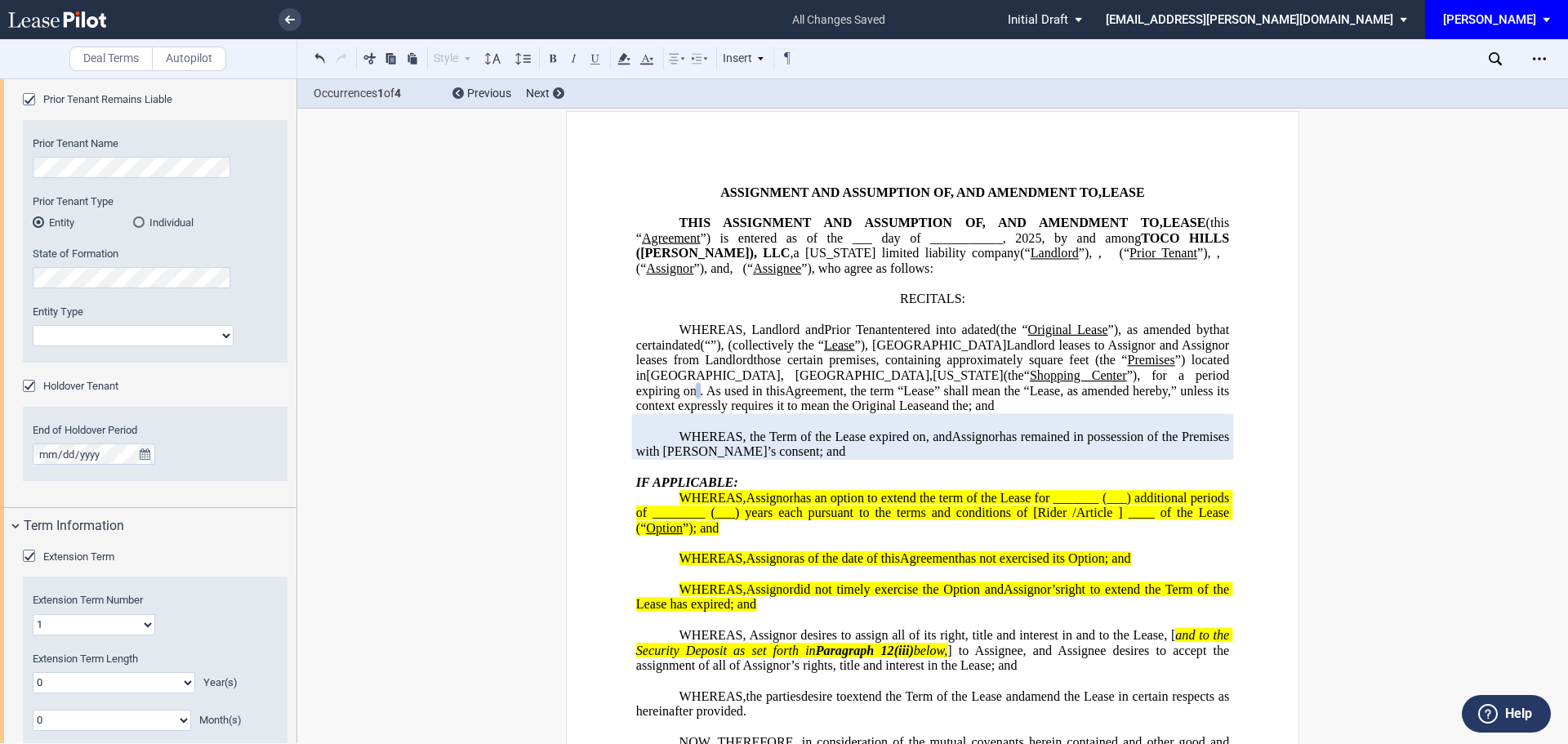
scroll to position [2048, 0]
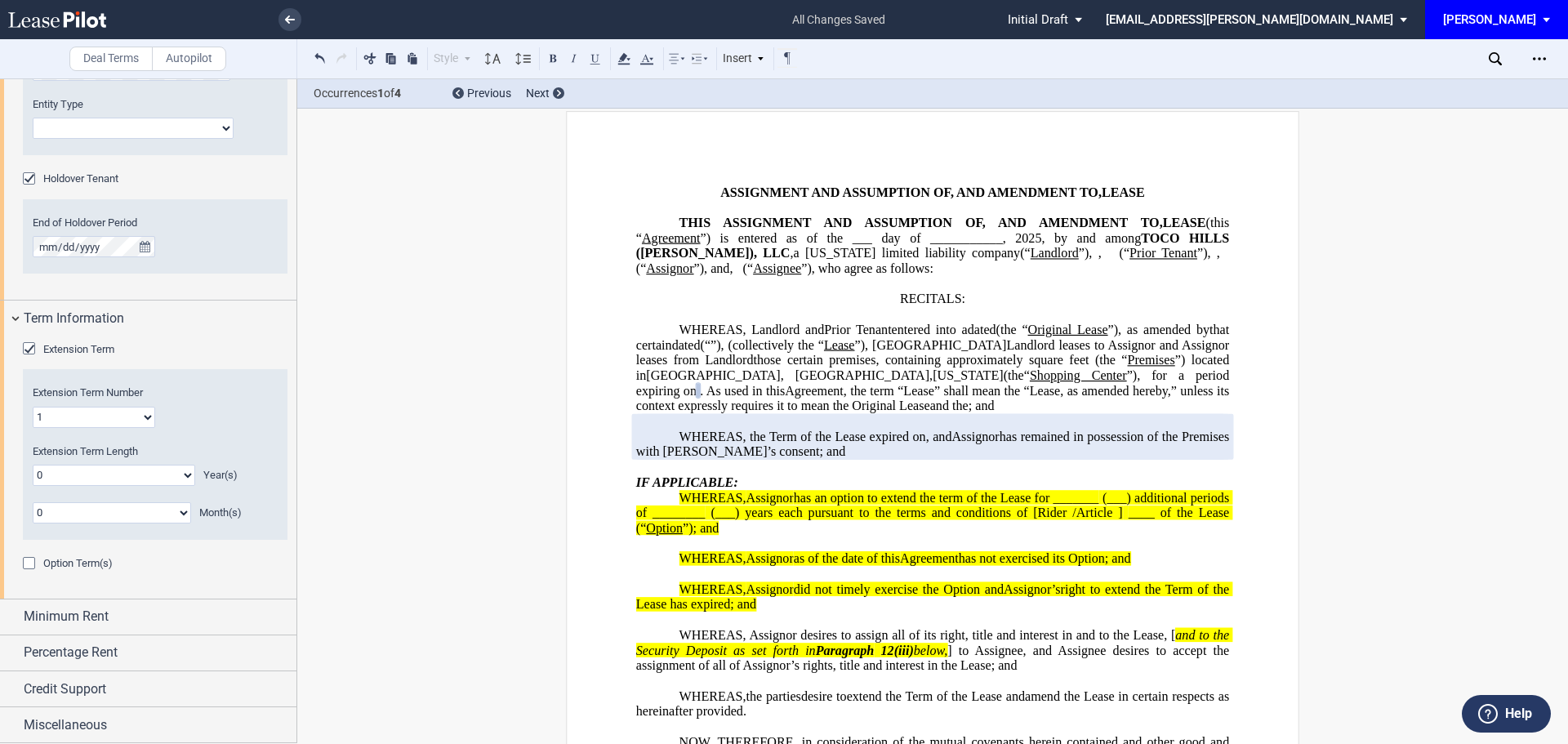
click at [29, 564] on div "Option Term(s)" at bounding box center [31, 565] width 16 height 16
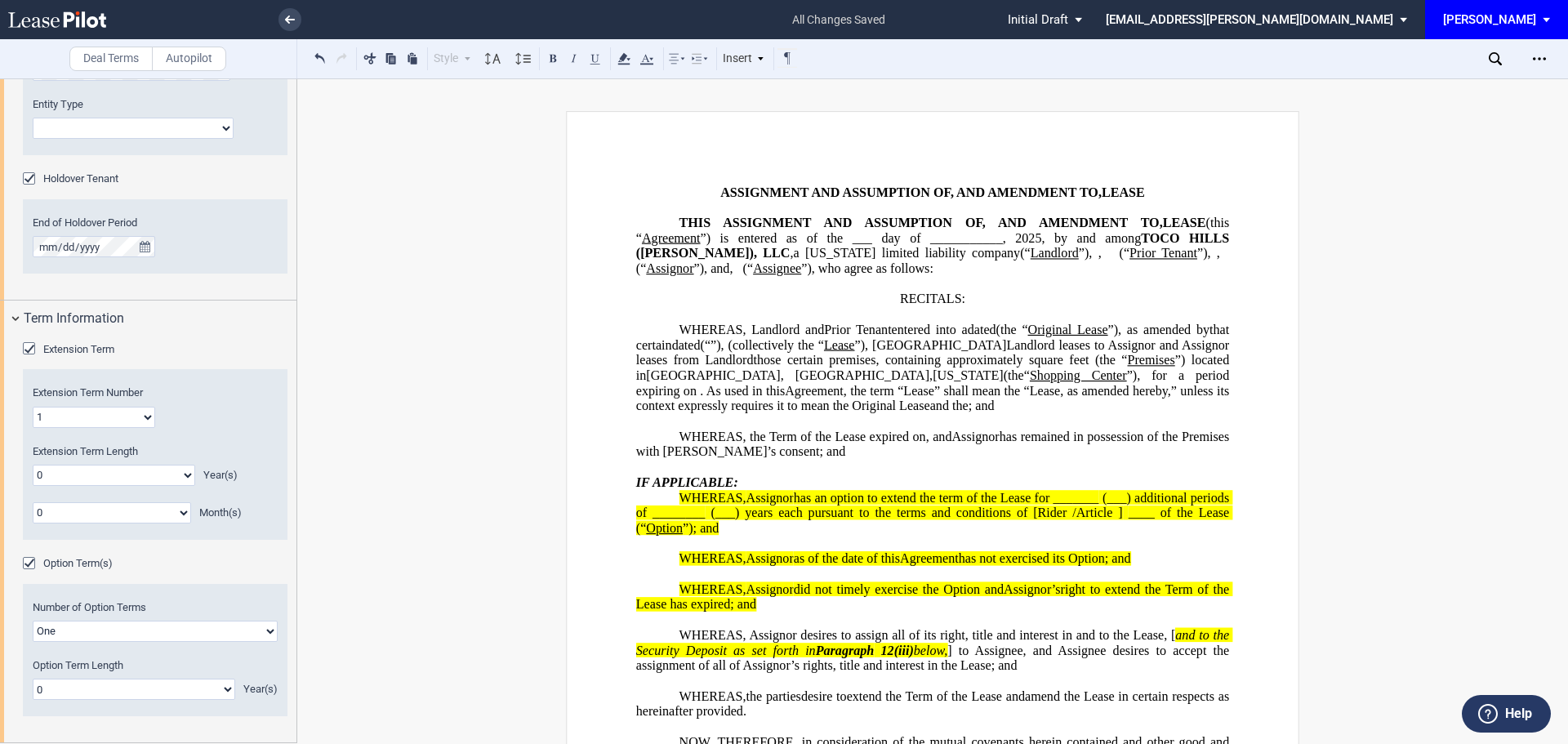
scroll to position [2193, 0]
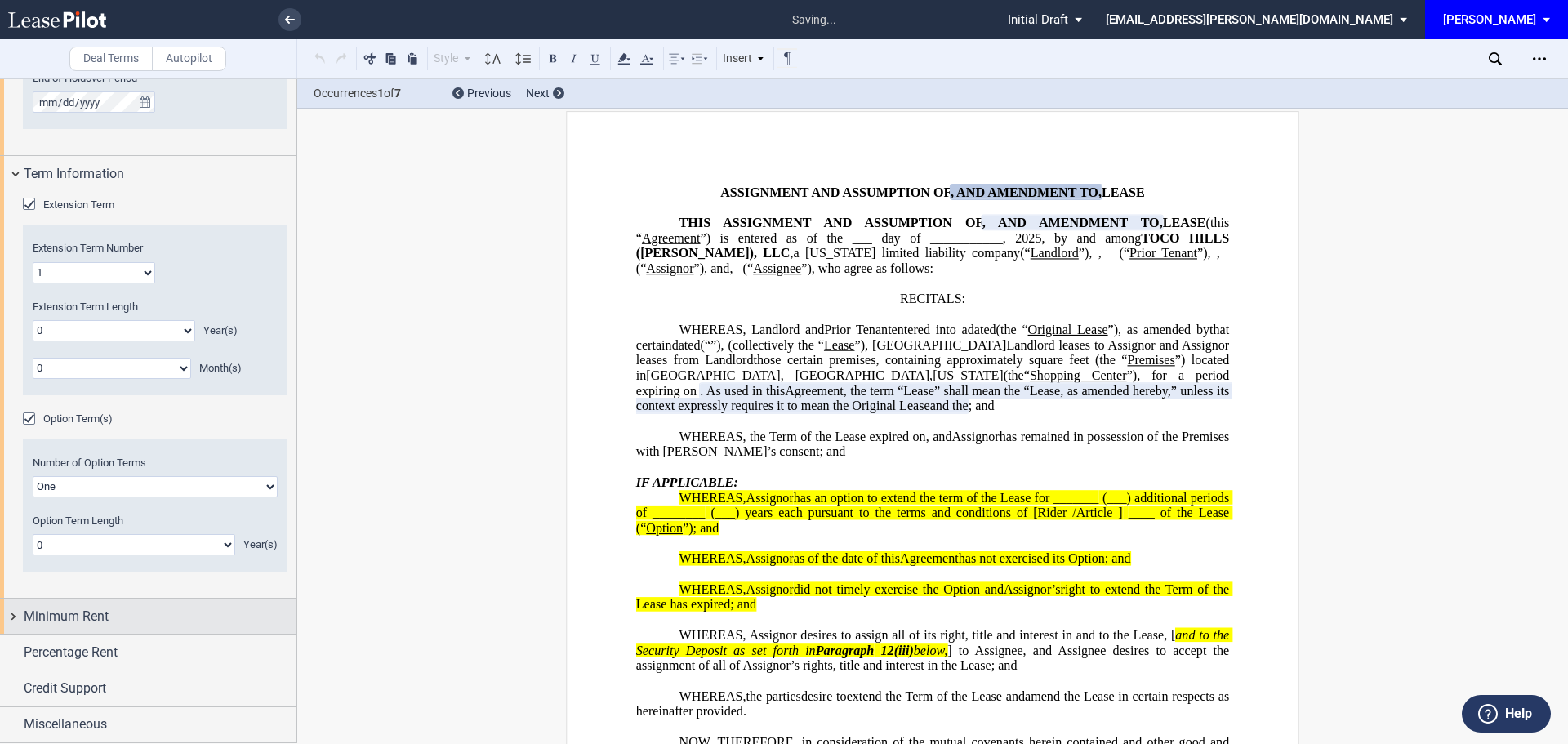
click at [70, 615] on span "Minimum Rent" at bounding box center [66, 617] width 85 height 20
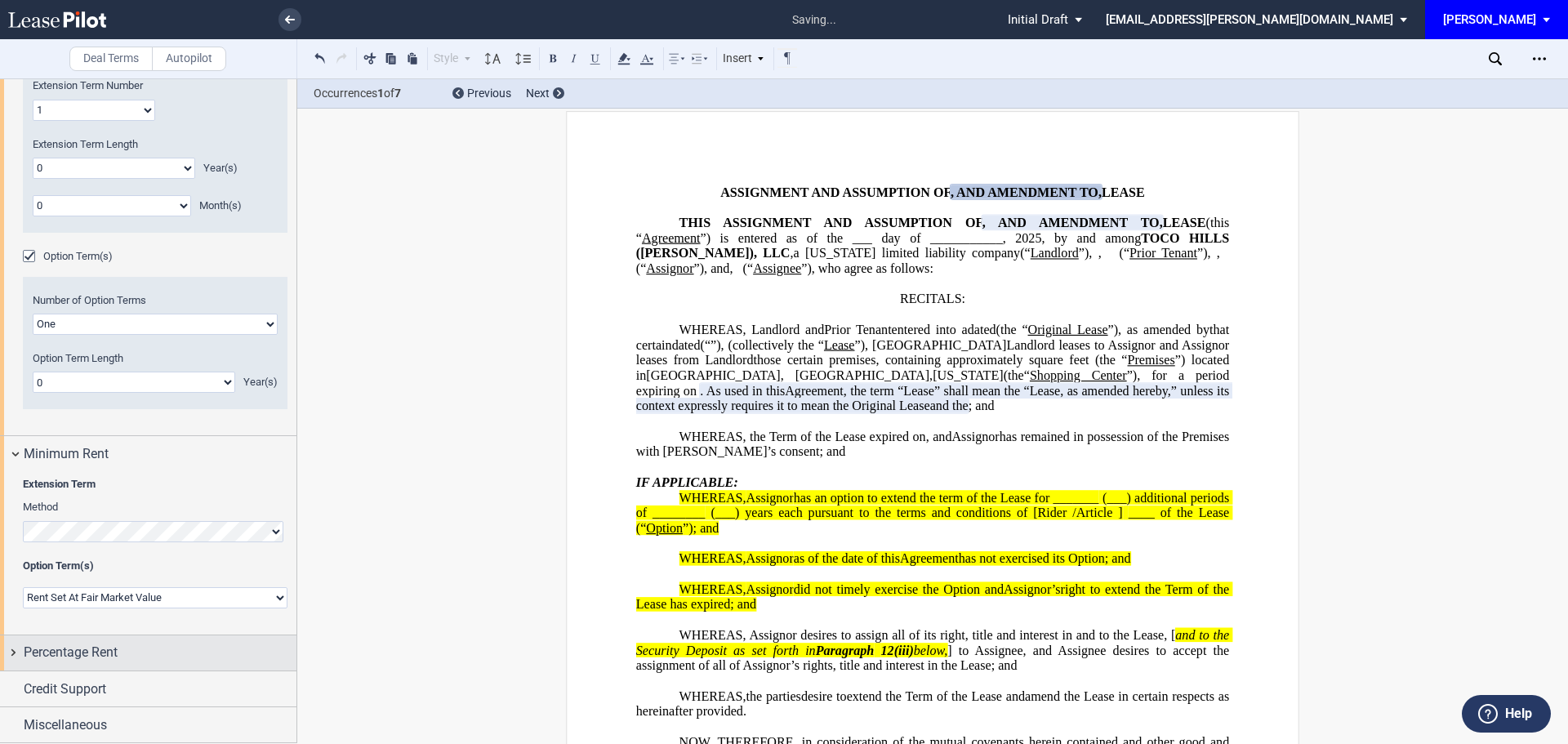
click at [70, 656] on span "Percentage Rent" at bounding box center [71, 653] width 94 height 20
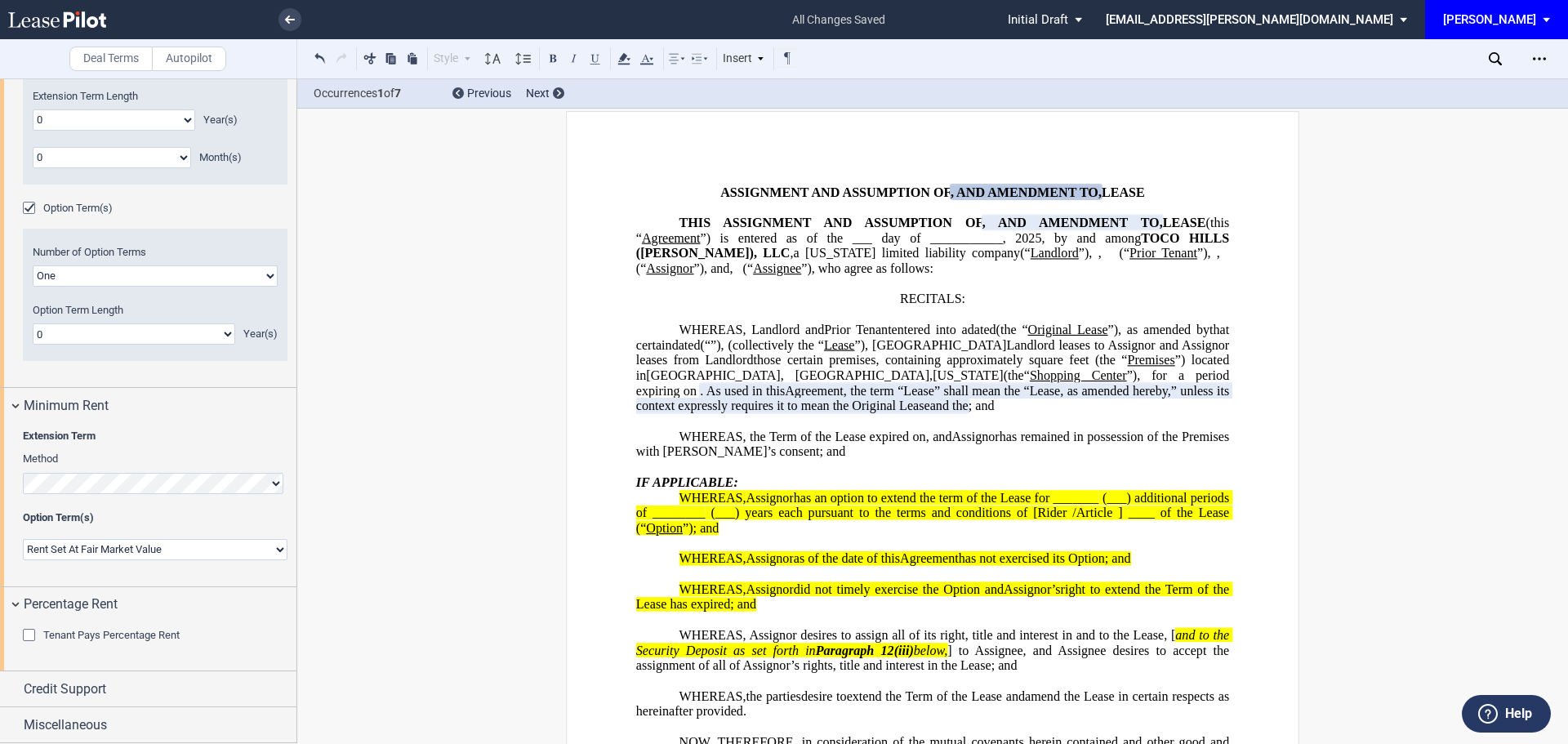
click at [32, 639] on div "Tenant Pays Percentage Rent" at bounding box center [31, 637] width 16 height 16
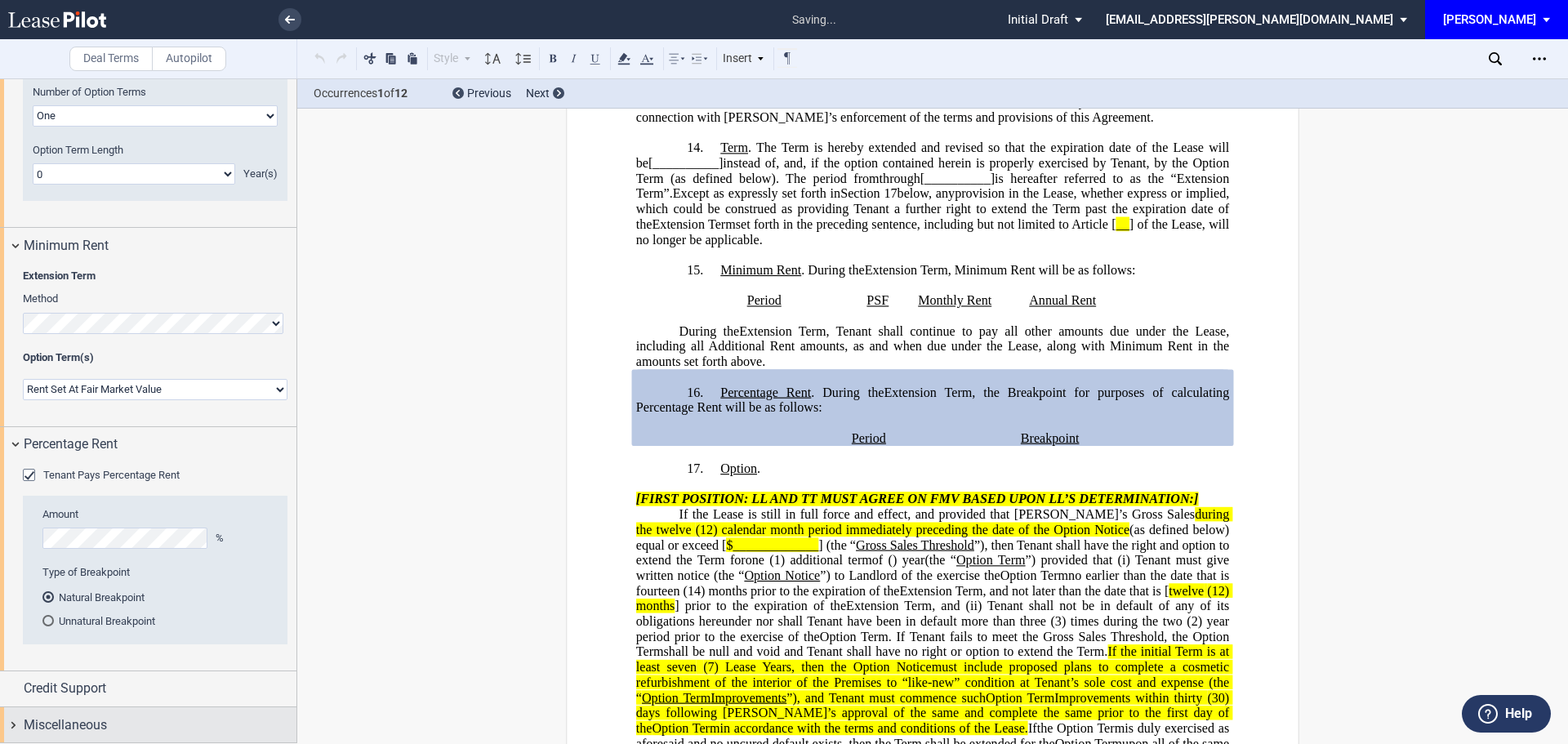
scroll to position [3287, 0]
click at [80, 693] on span "Credit Support" at bounding box center [65, 689] width 82 height 20
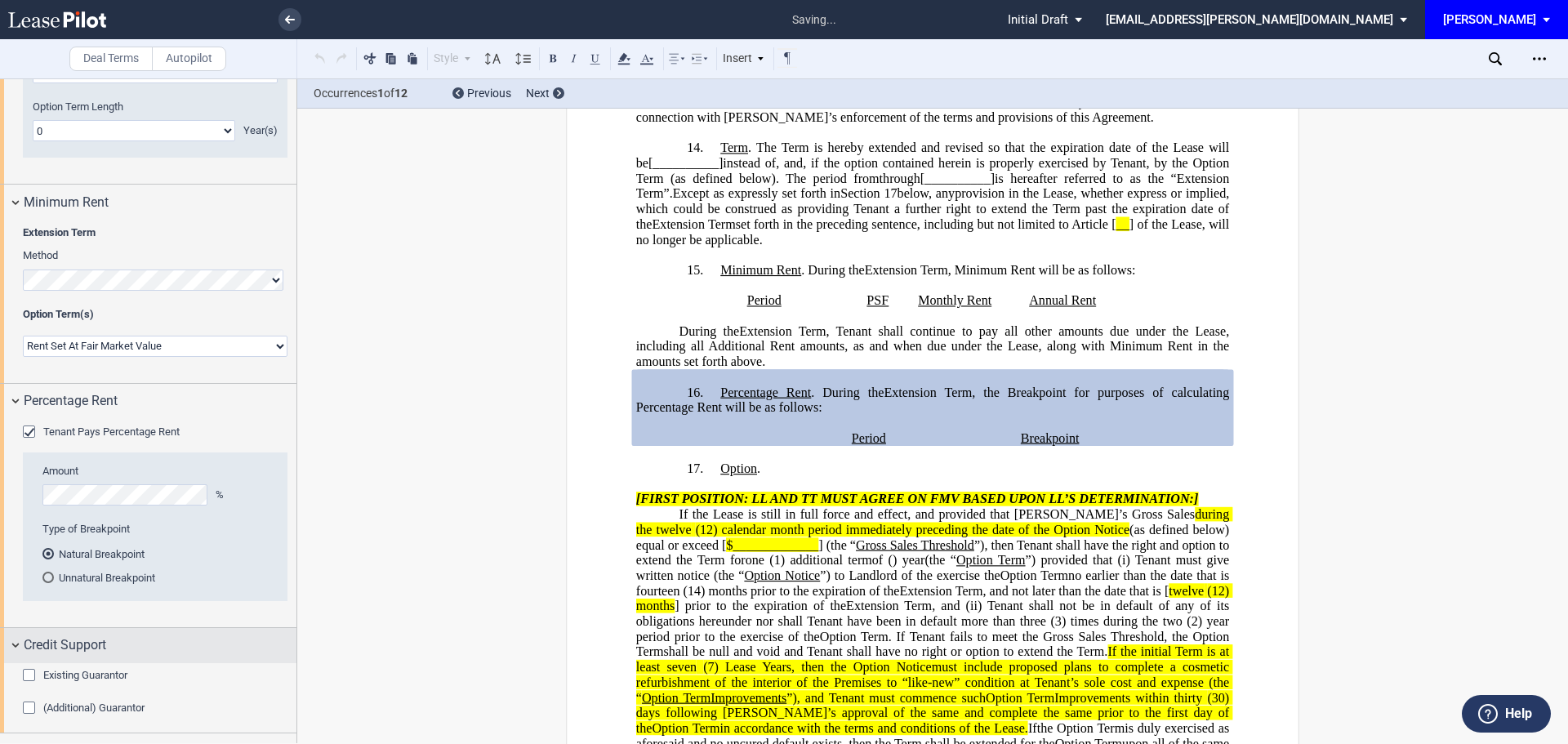
scroll to position [2645, 0]
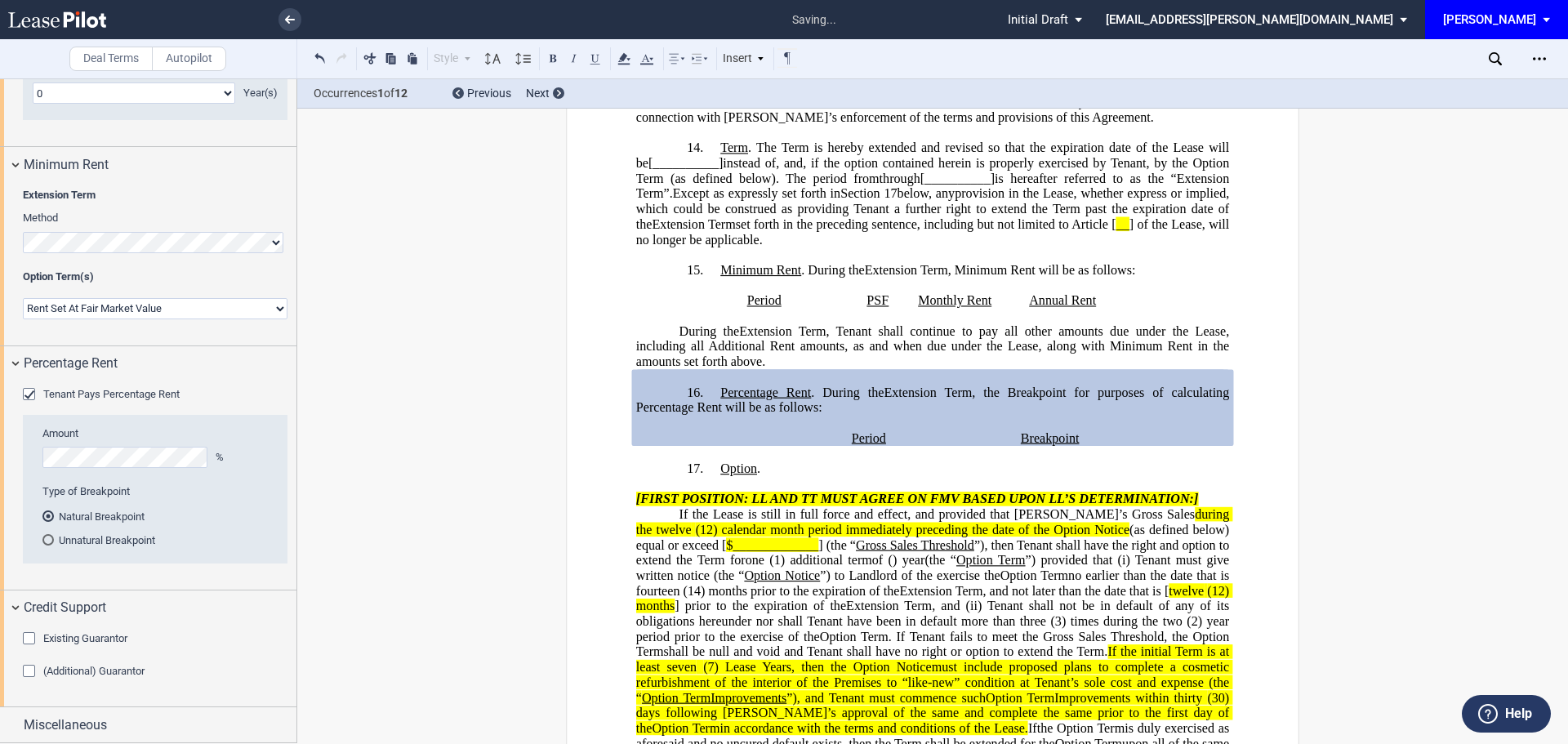
click at [26, 637] on div "Existing Guarantor" at bounding box center [31, 640] width 16 height 16
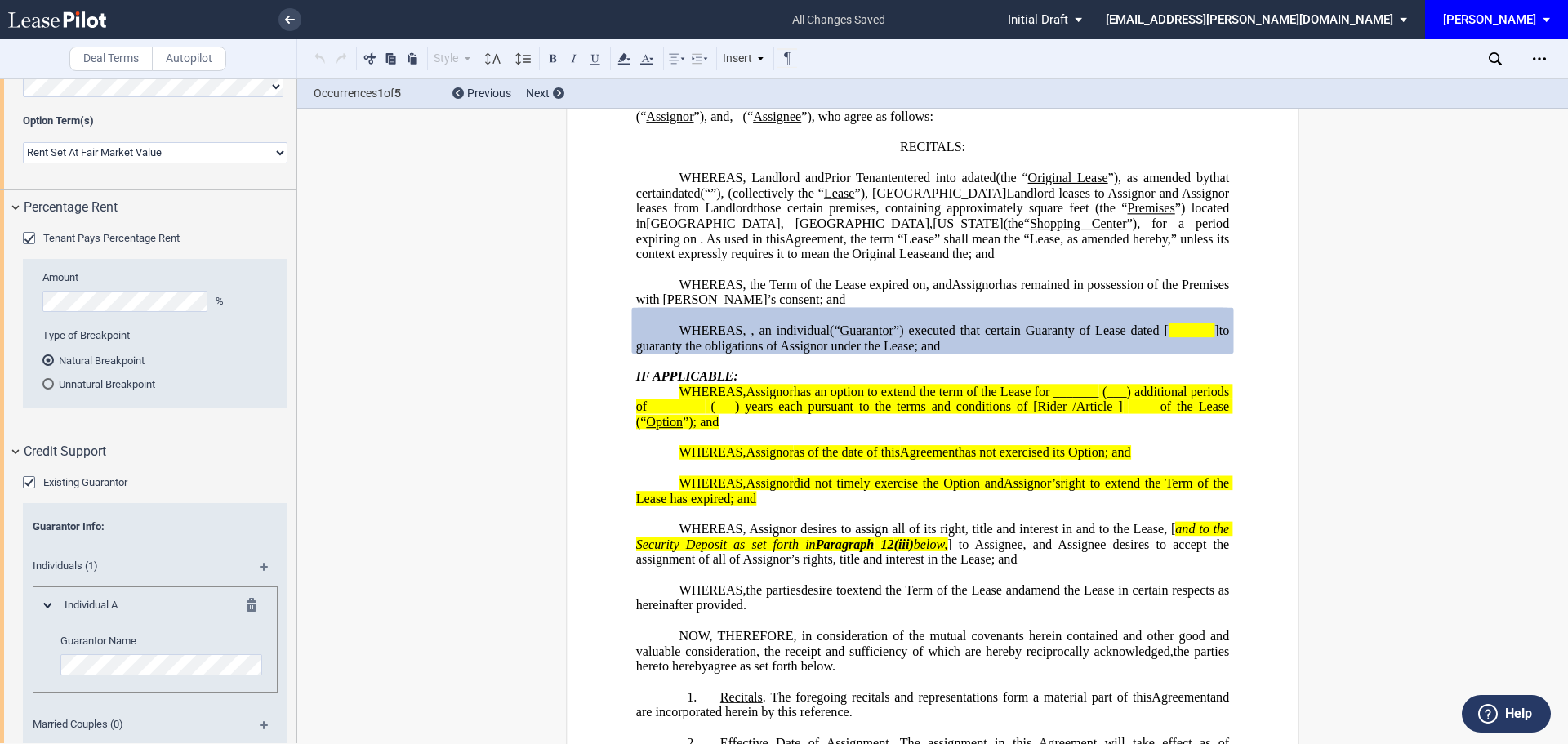
scroll to position [2935, 0]
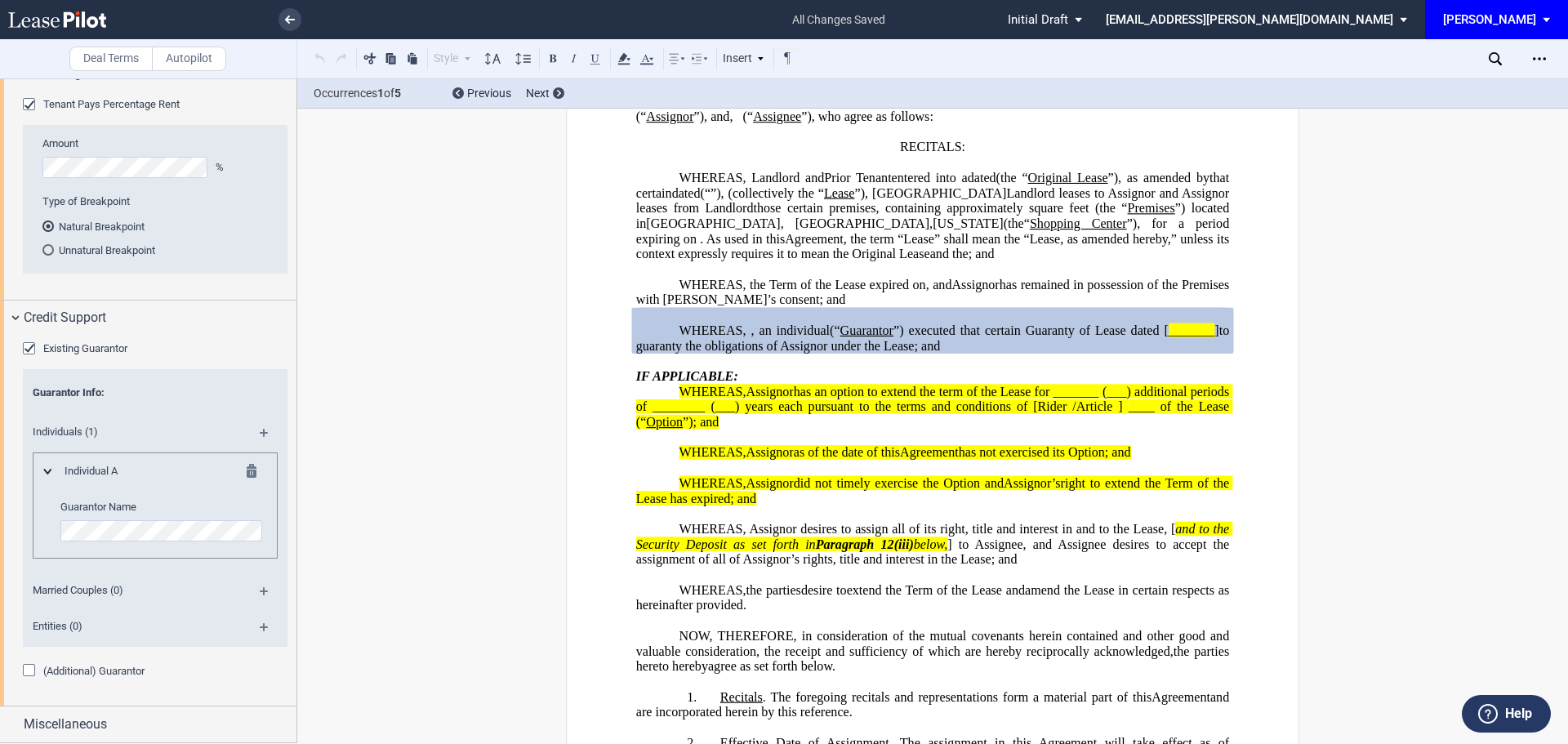
click at [33, 671] on div "(Additional) Guarantor" at bounding box center [31, 672] width 16 height 16
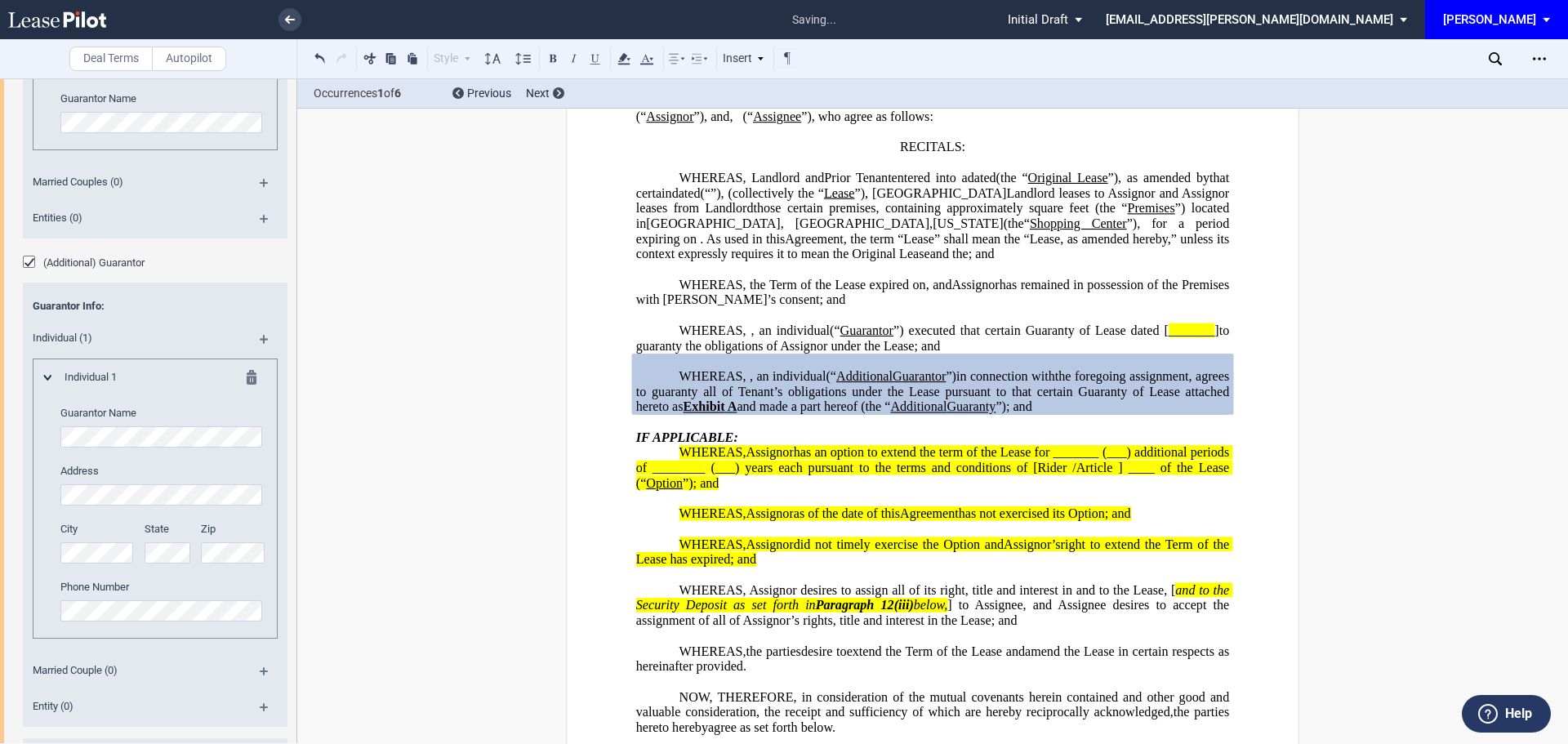
scroll to position [3451, 0]
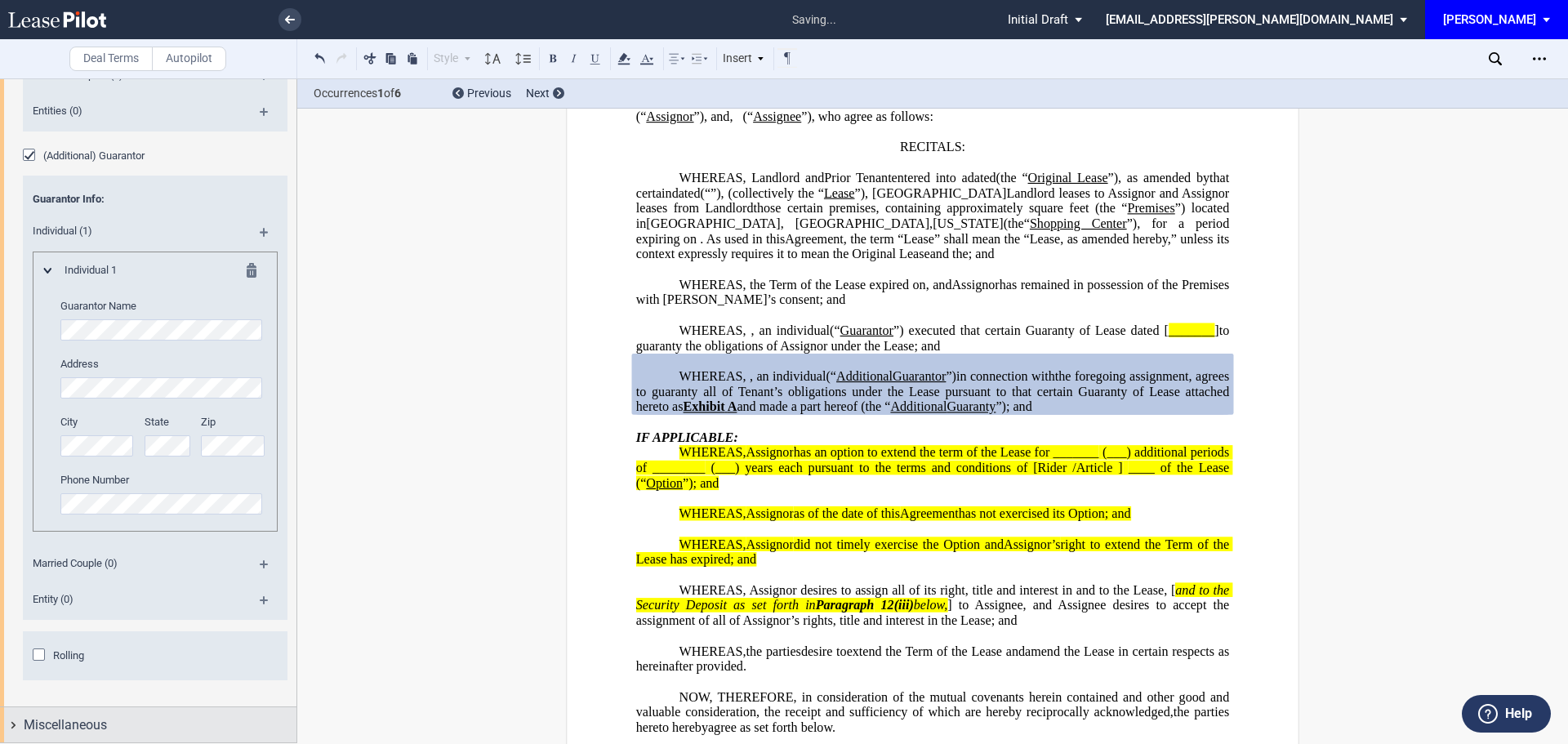
click at [68, 720] on span "Miscellaneous" at bounding box center [65, 725] width 83 height 20
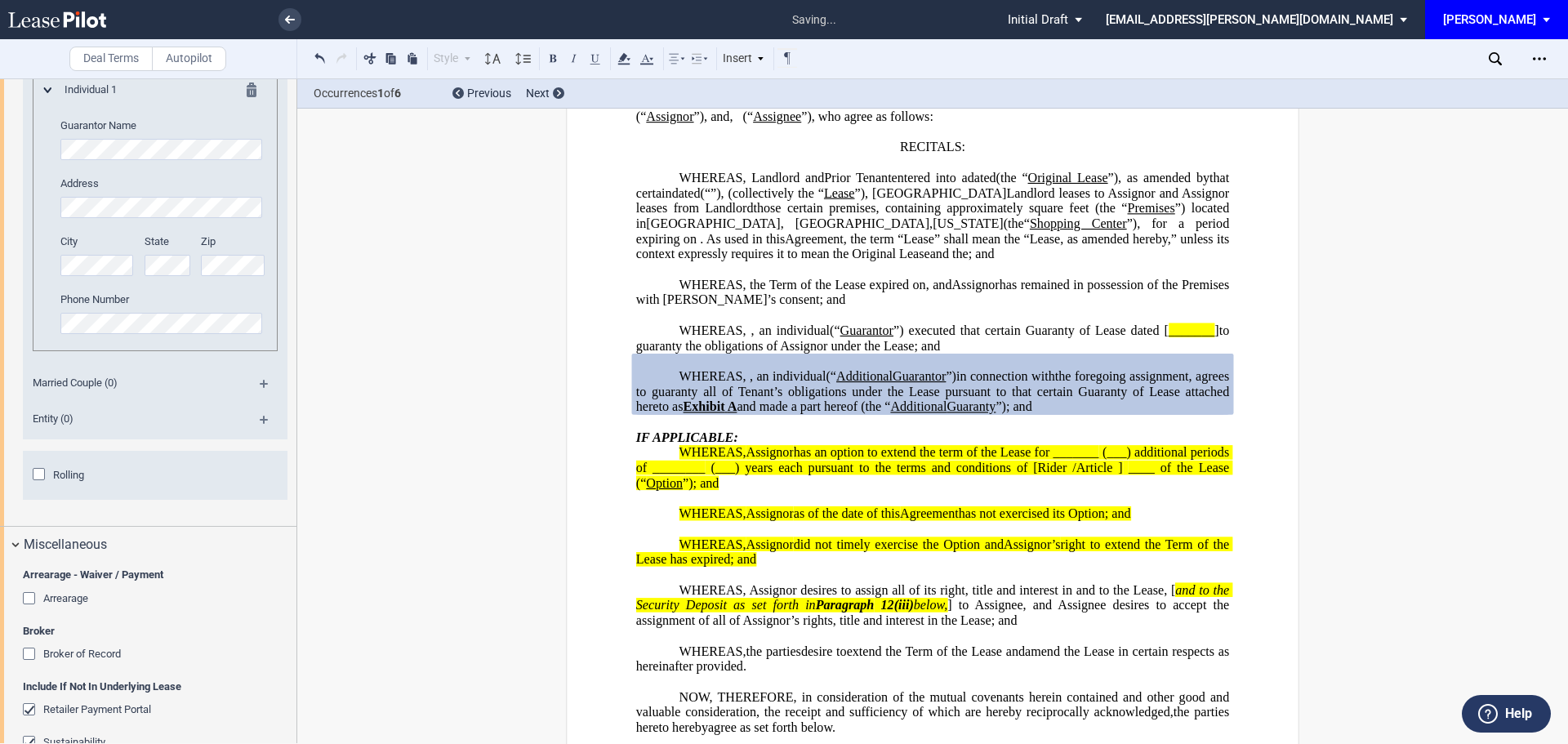
scroll to position [3858, 0]
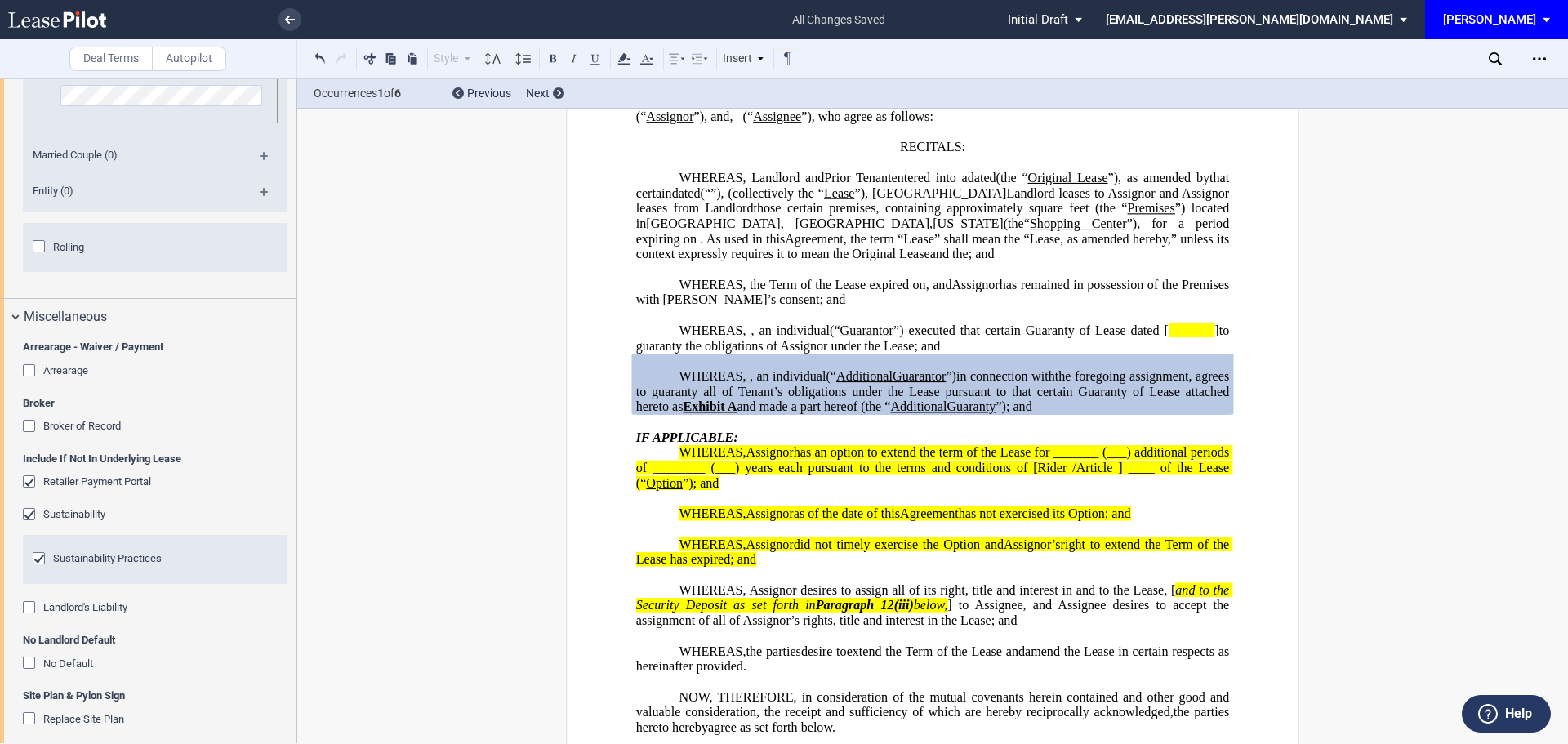
click at [34, 373] on div "Arrearage" at bounding box center [31, 372] width 16 height 16
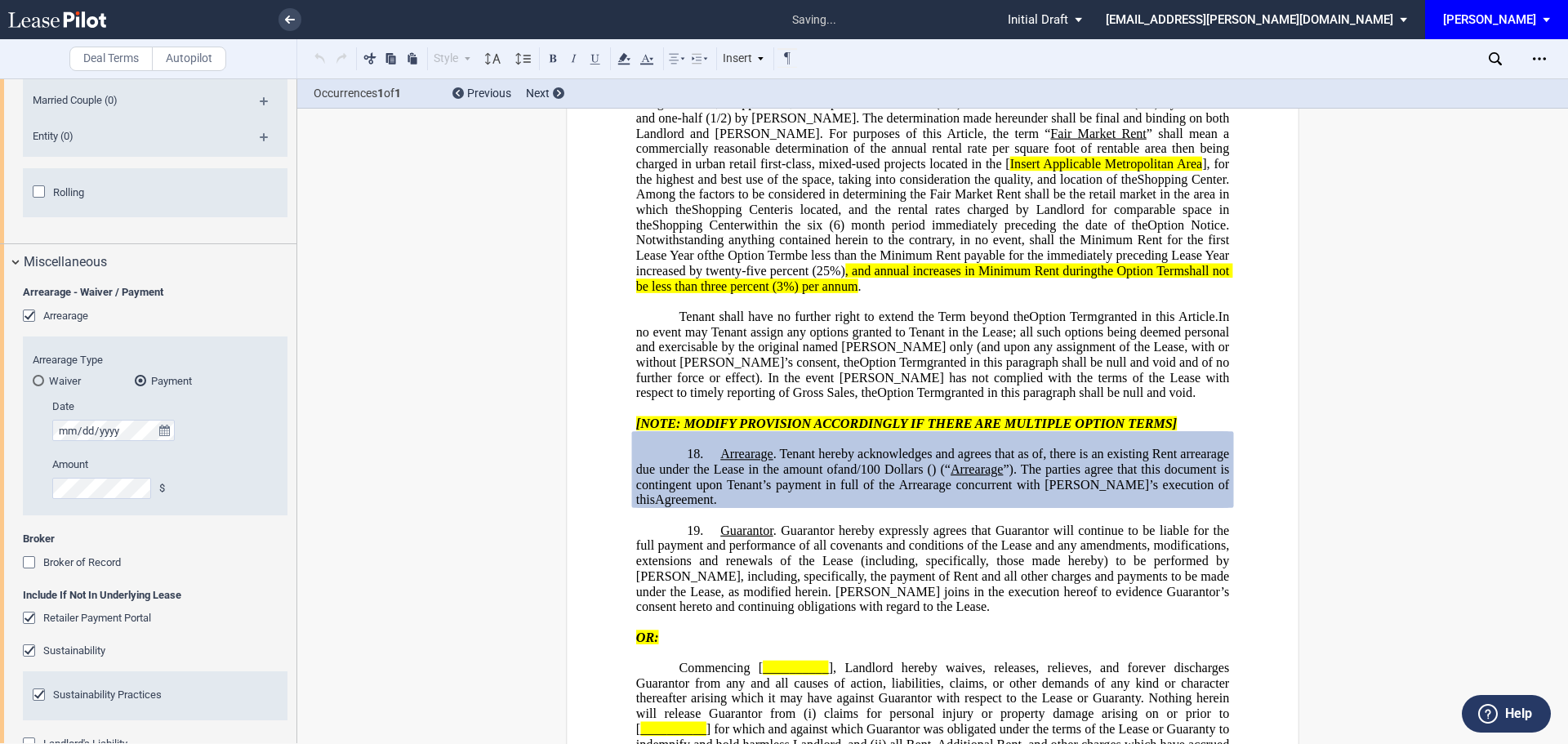
scroll to position [3940, 0]
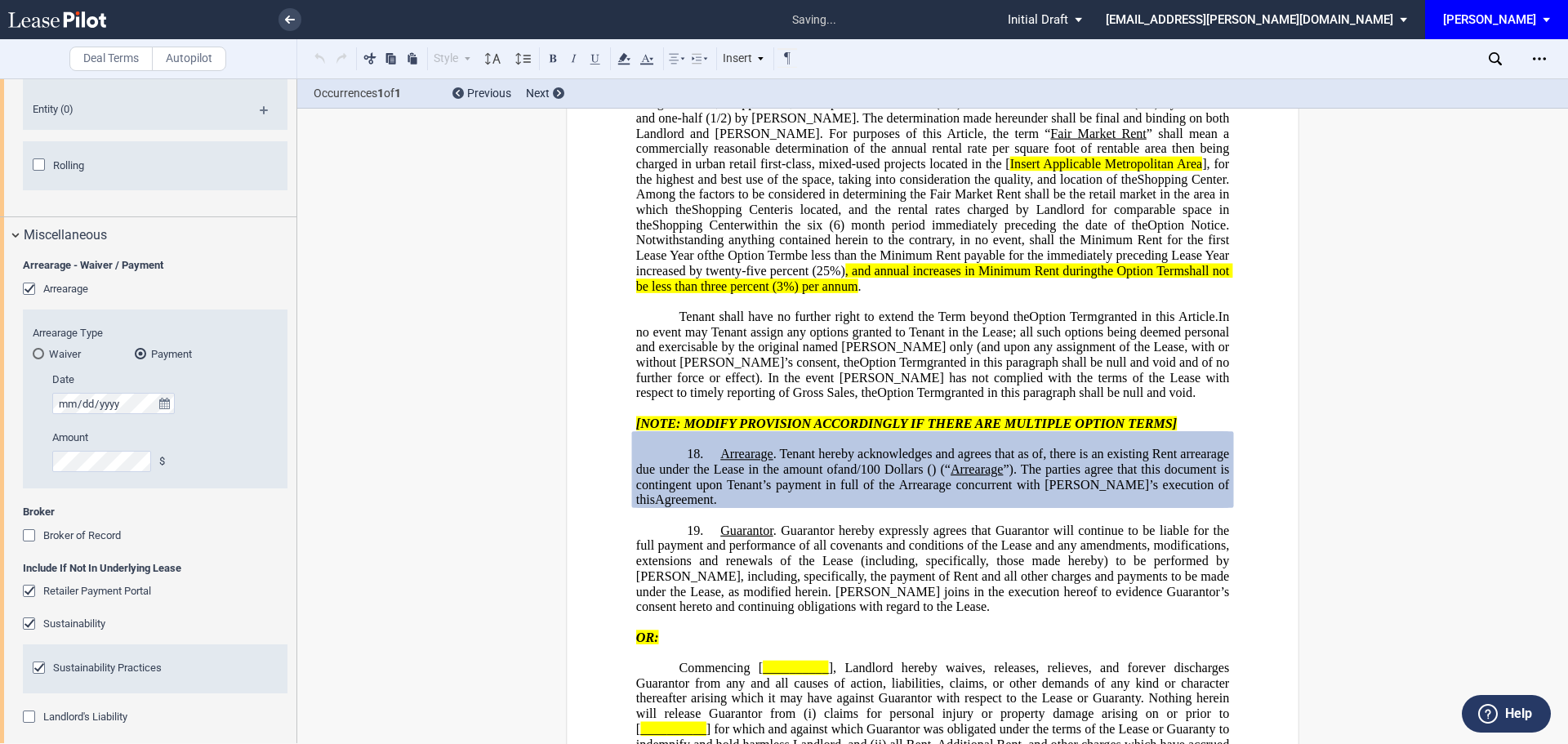
drag, startPoint x: 29, startPoint y: 535, endPoint x: 76, endPoint y: 522, distance: 48.8
click at [29, 536] on div "Broker of Record" at bounding box center [31, 537] width 16 height 16
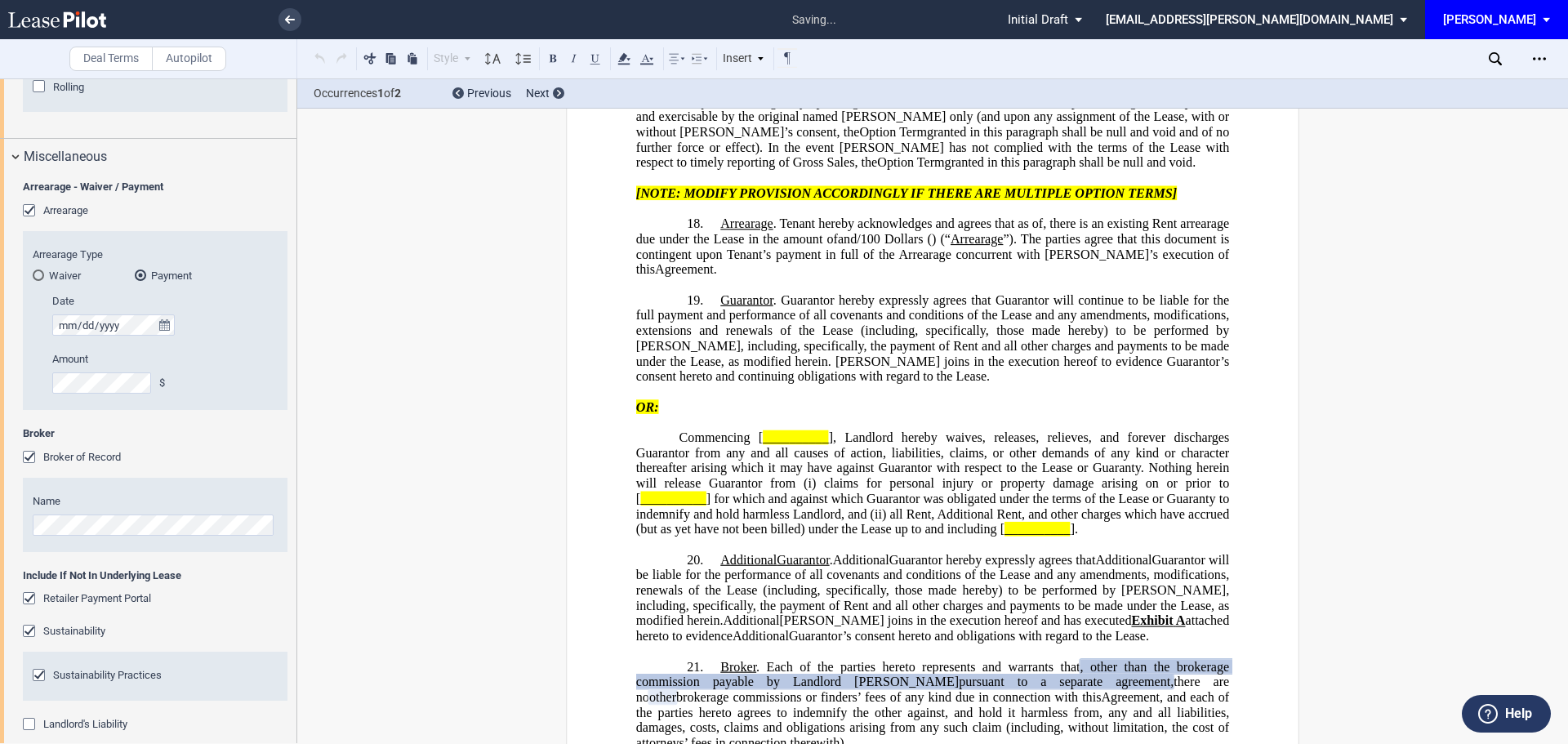
scroll to position [4180, 0]
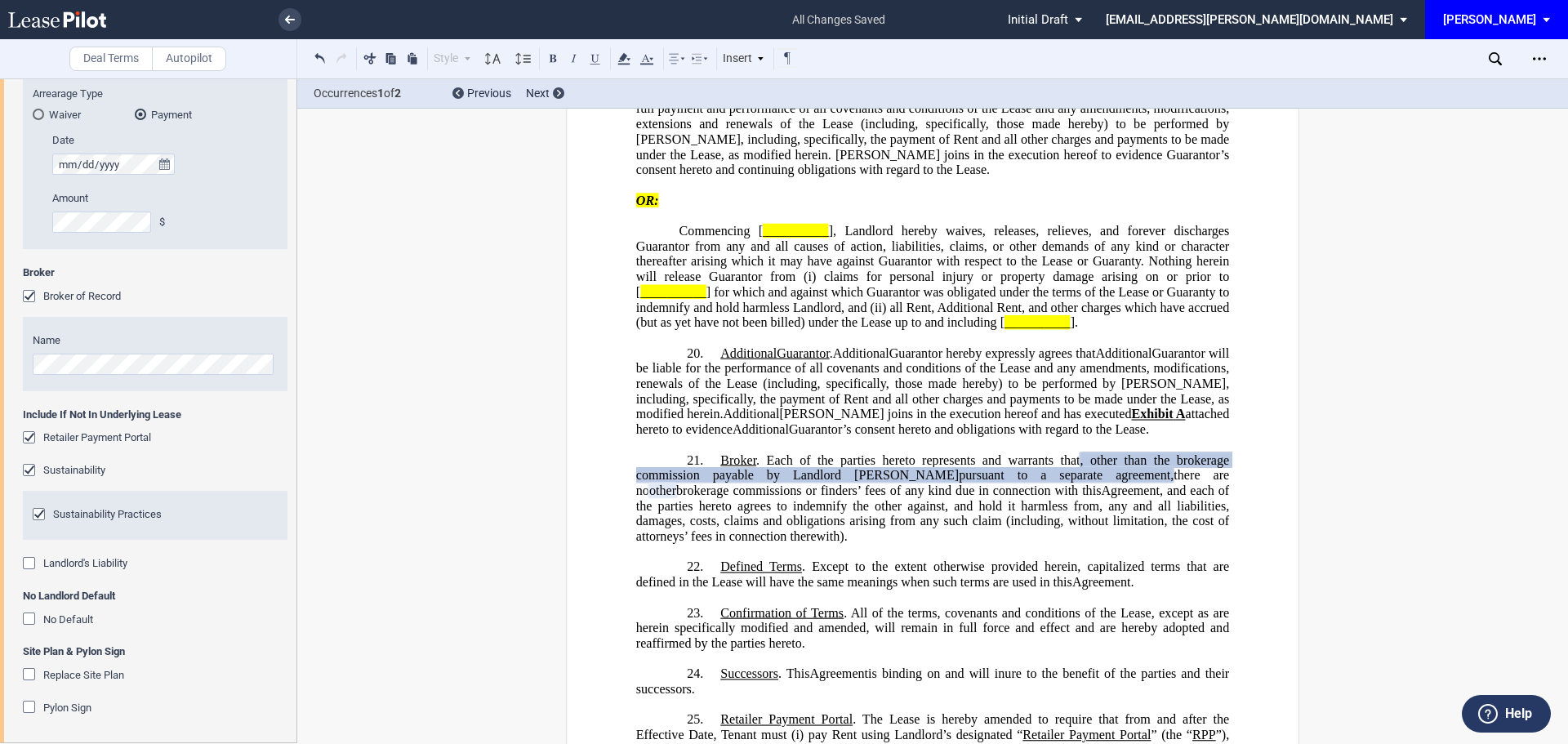
click at [30, 563] on div "Landlord's Liability" at bounding box center [31, 565] width 16 height 16
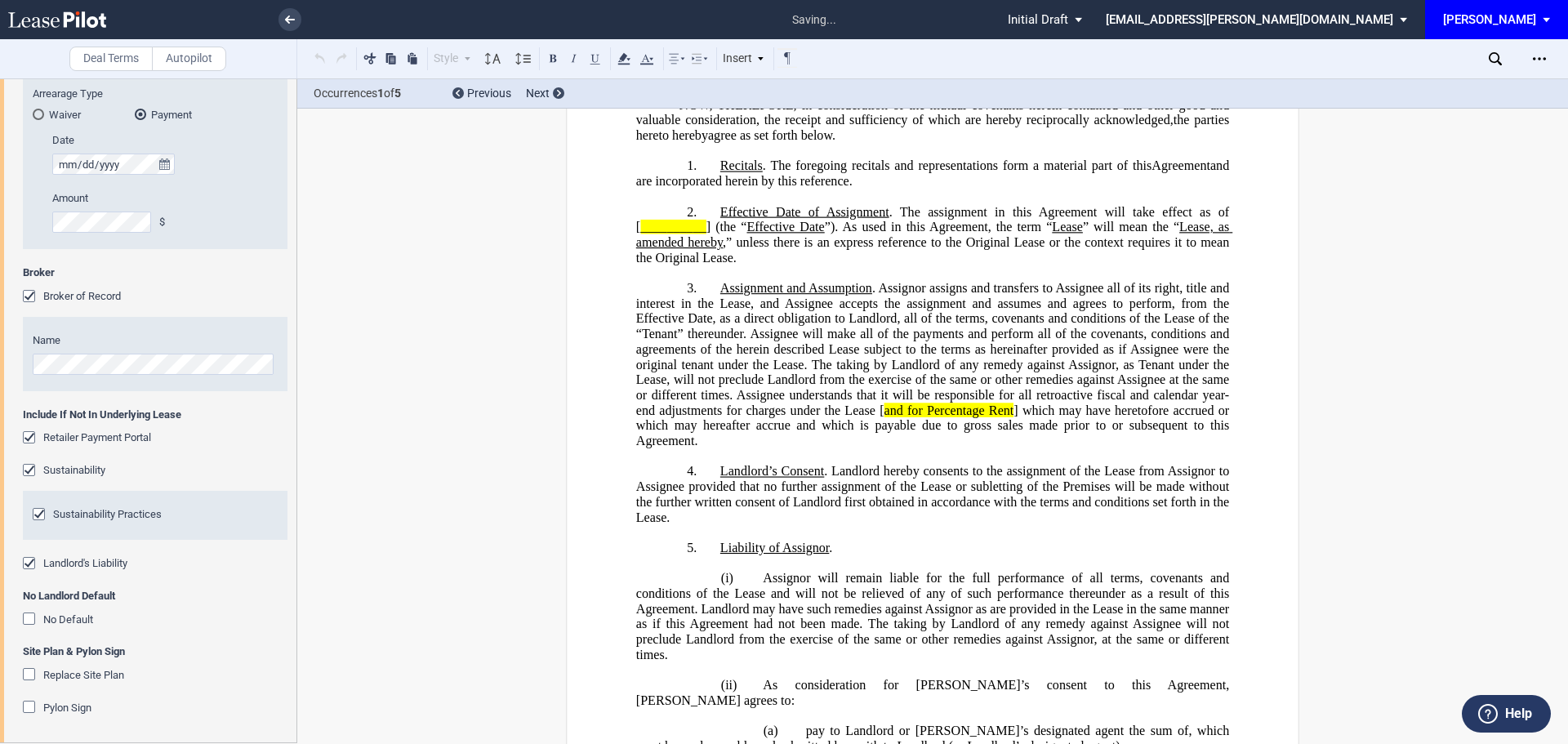
scroll to position [0, 0]
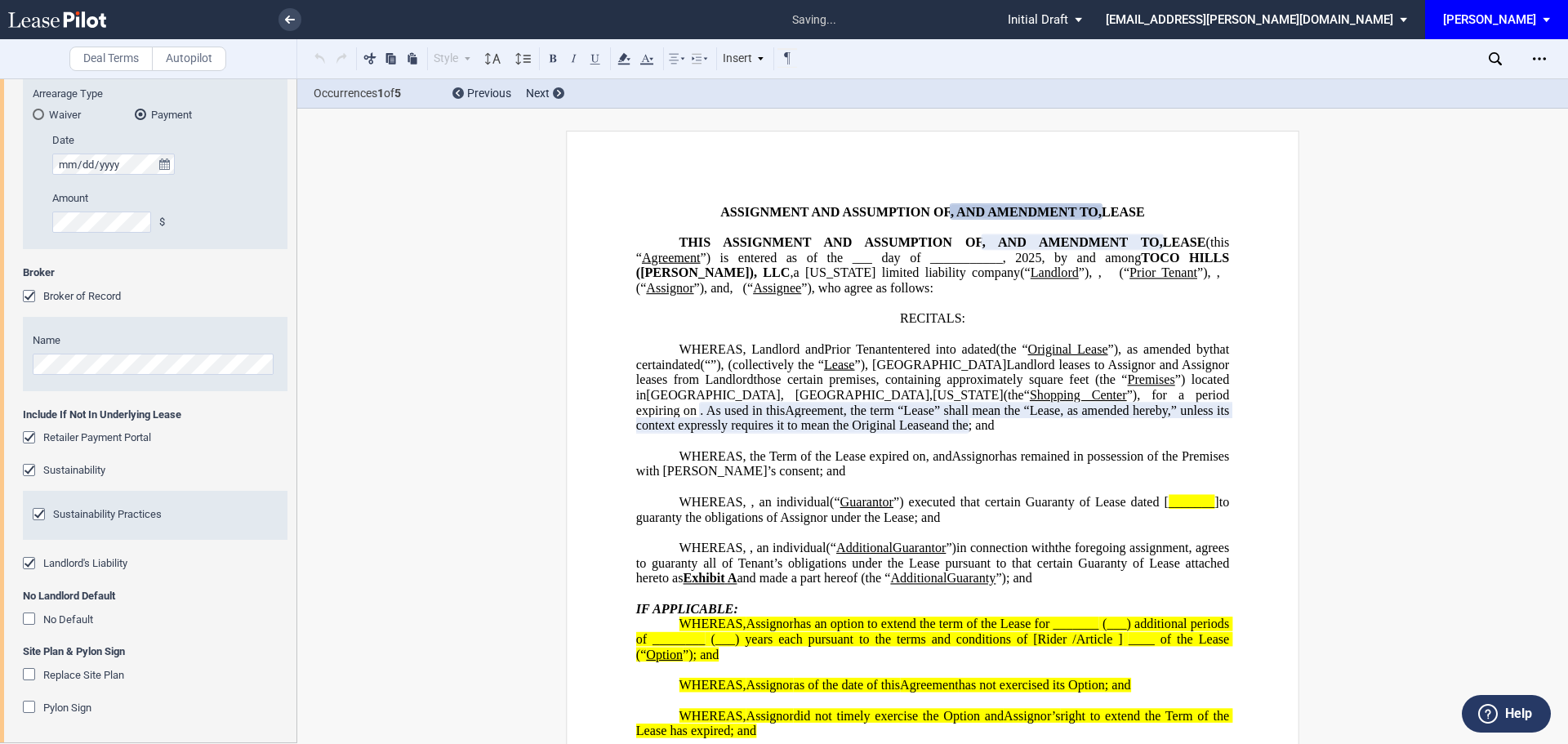
drag, startPoint x: 23, startPoint y: 616, endPoint x: 28, endPoint y: 643, distance: 27.5
click at [23, 619] on div "No Default" at bounding box center [31, 621] width 16 height 16
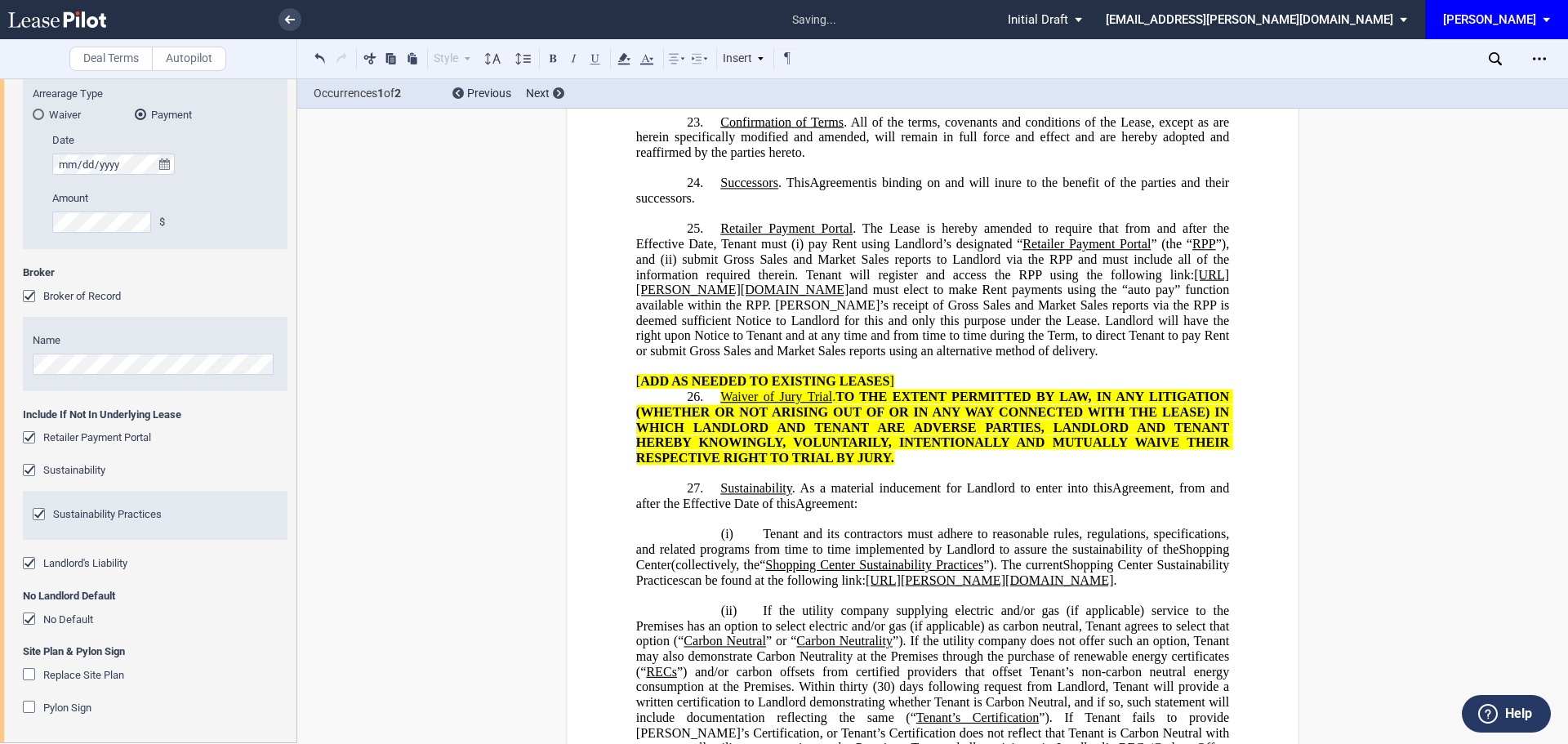
scroll to position [7740, 0]
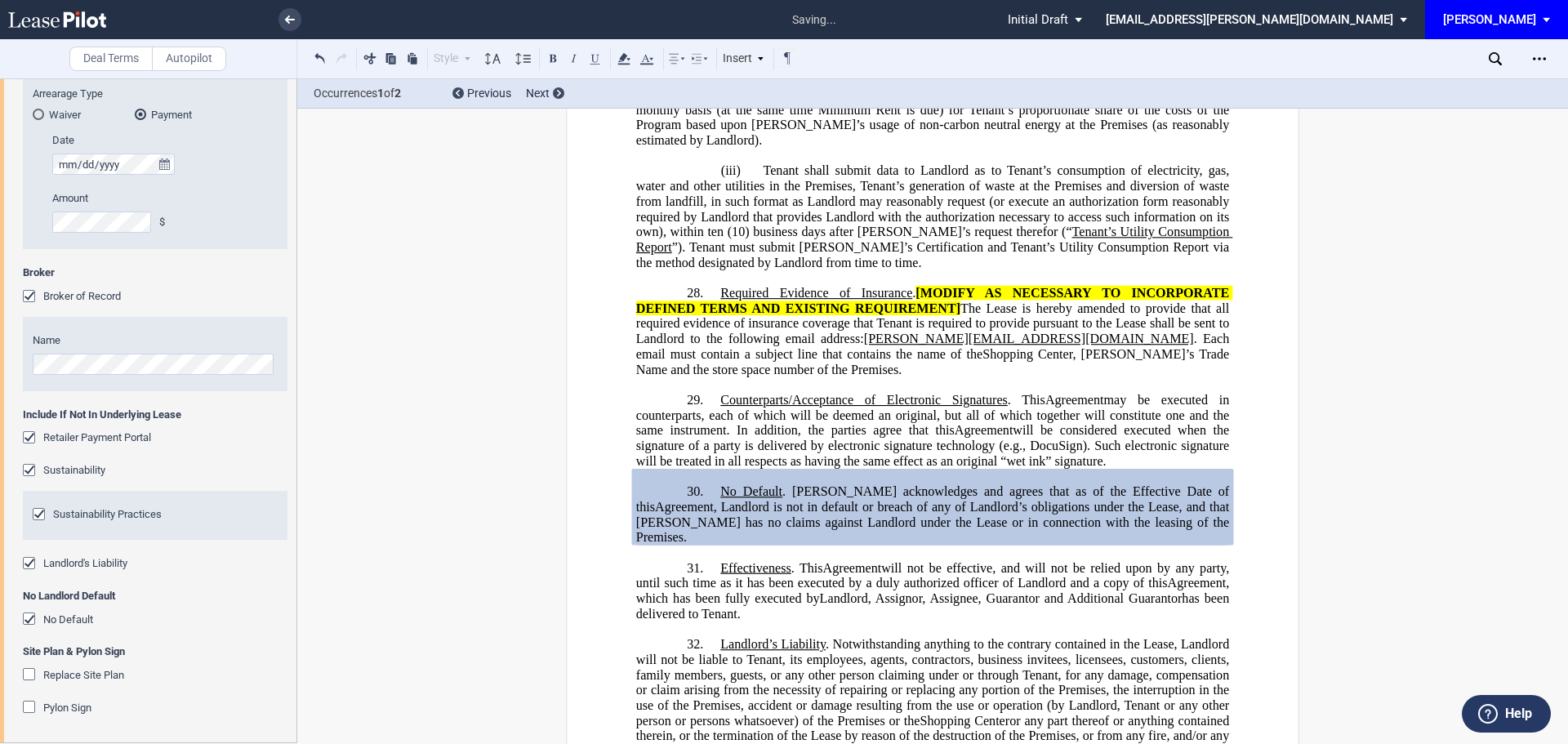
click at [28, 670] on div "Replace Site Plan" at bounding box center [31, 676] width 16 height 16
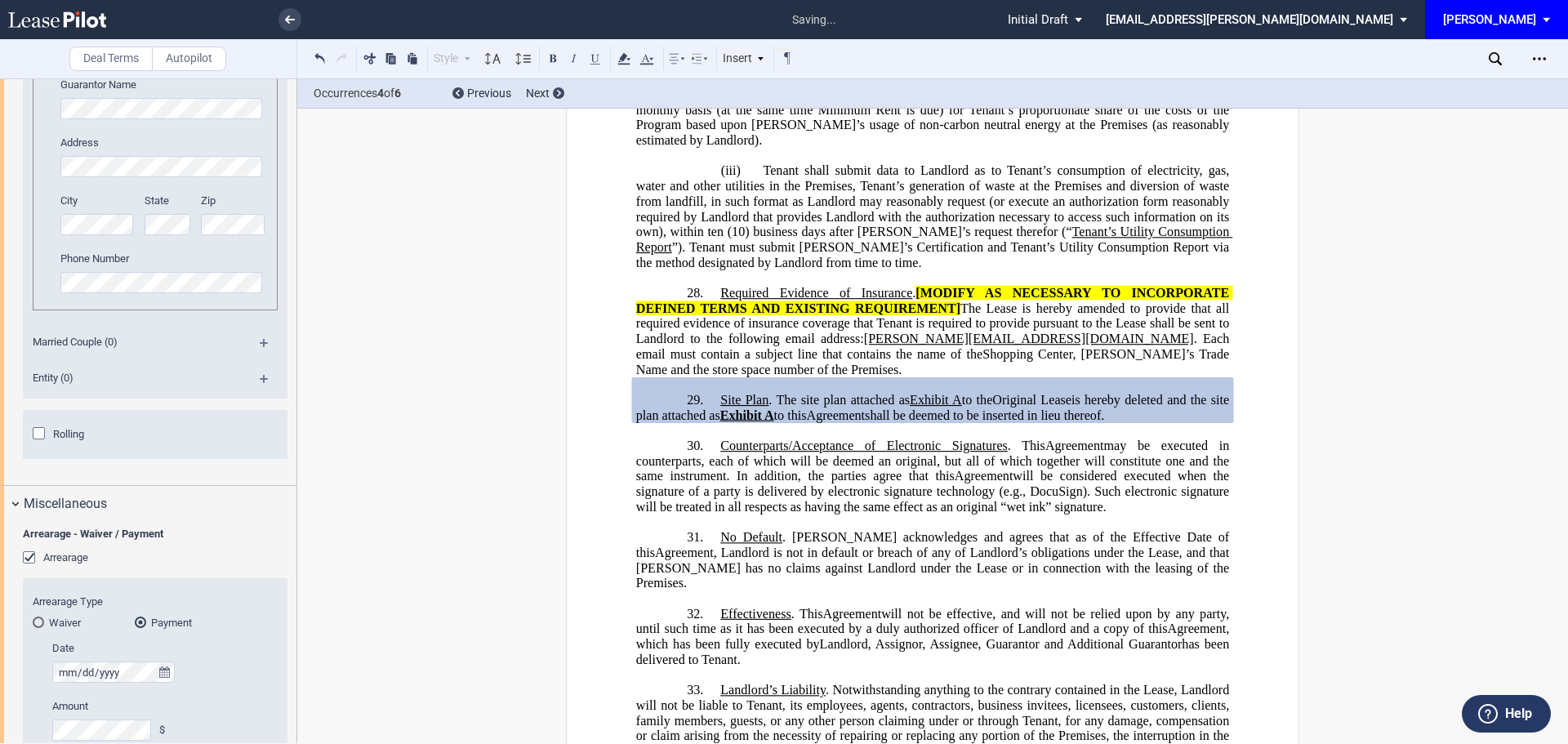
scroll to position [3632, 0]
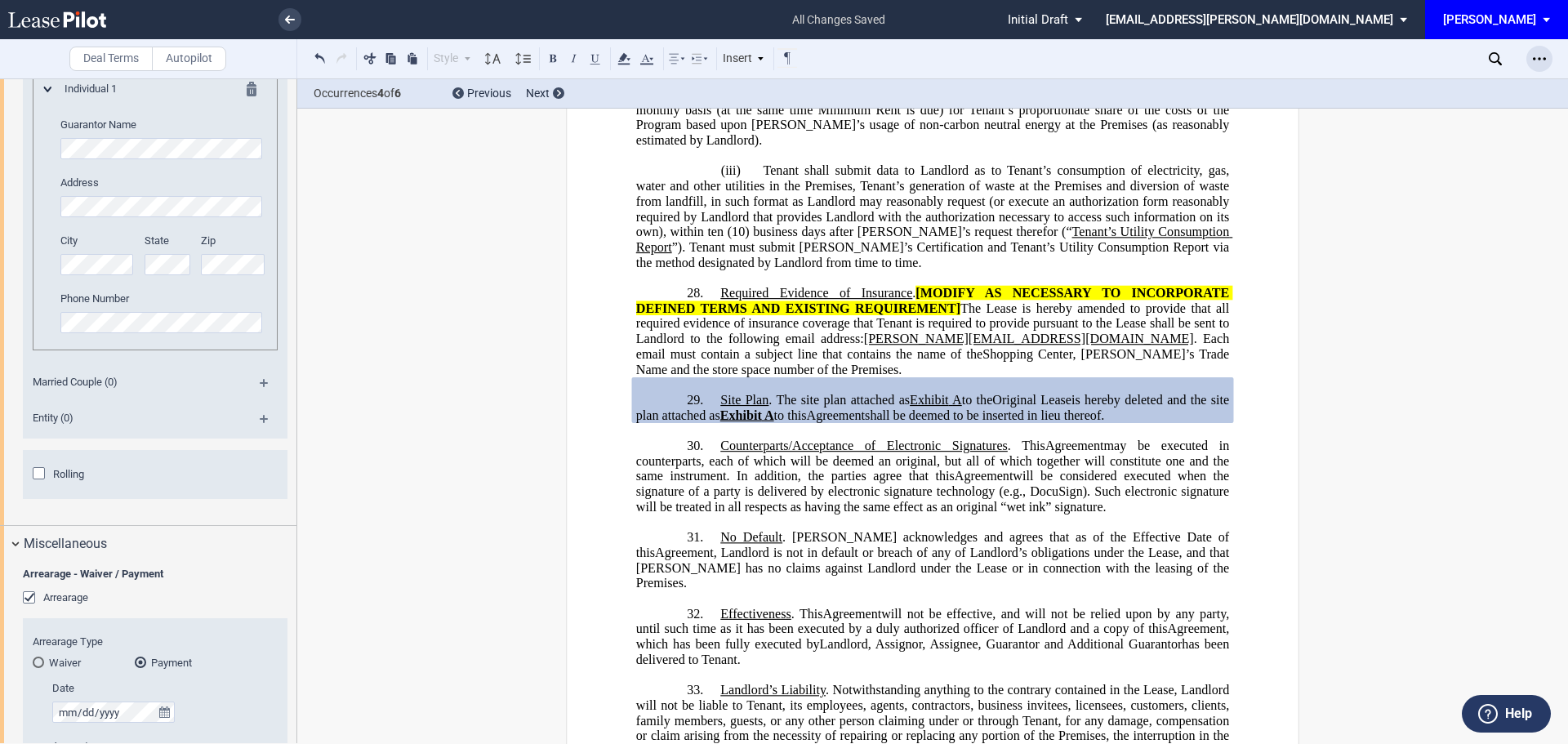
click at [1546, 48] on div "Open Lease options menu" at bounding box center [1540, 59] width 26 height 26
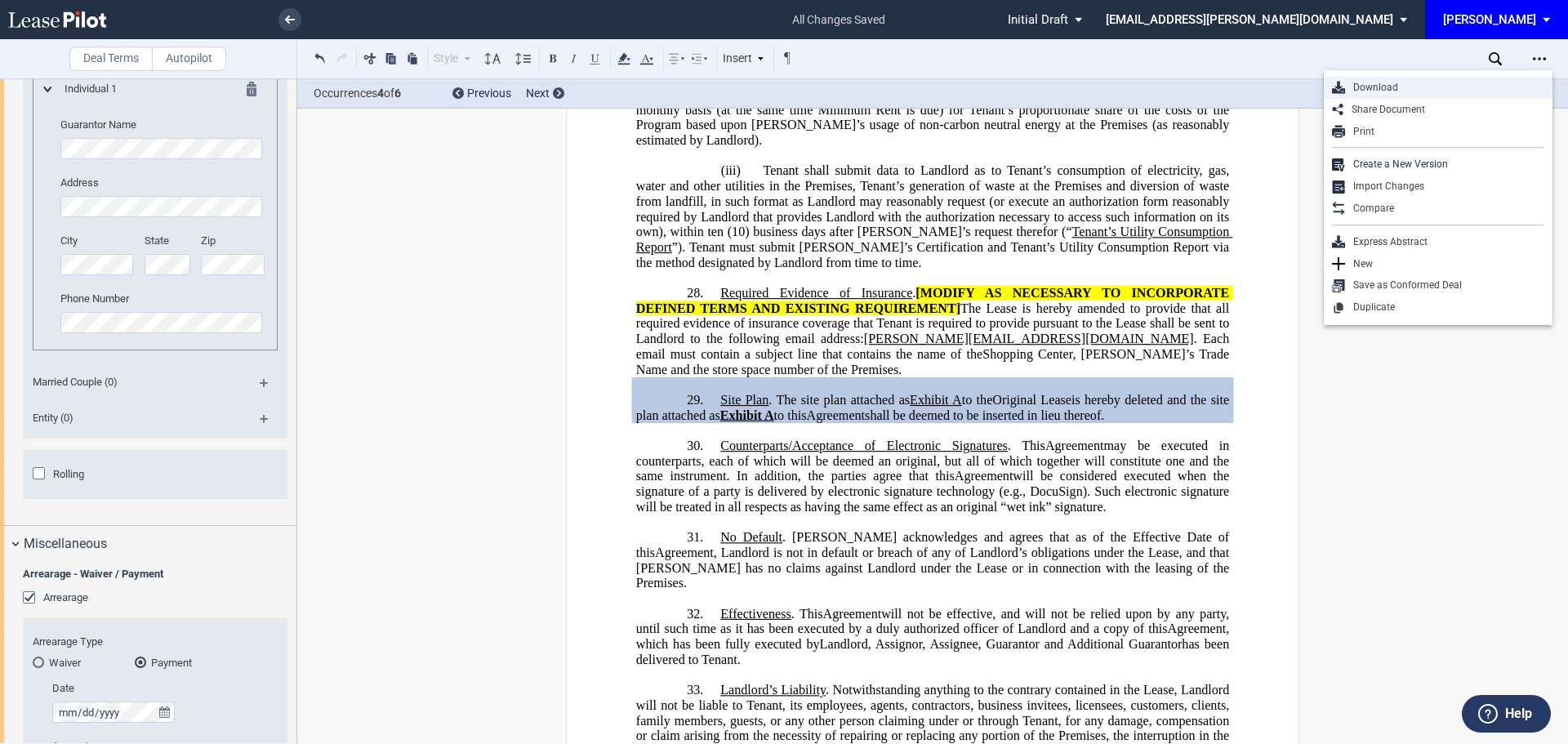
click at [1373, 81] on div "Download" at bounding box center [1445, 87] width 199 height 14
